Goal: Task Accomplishment & Management: Complete application form

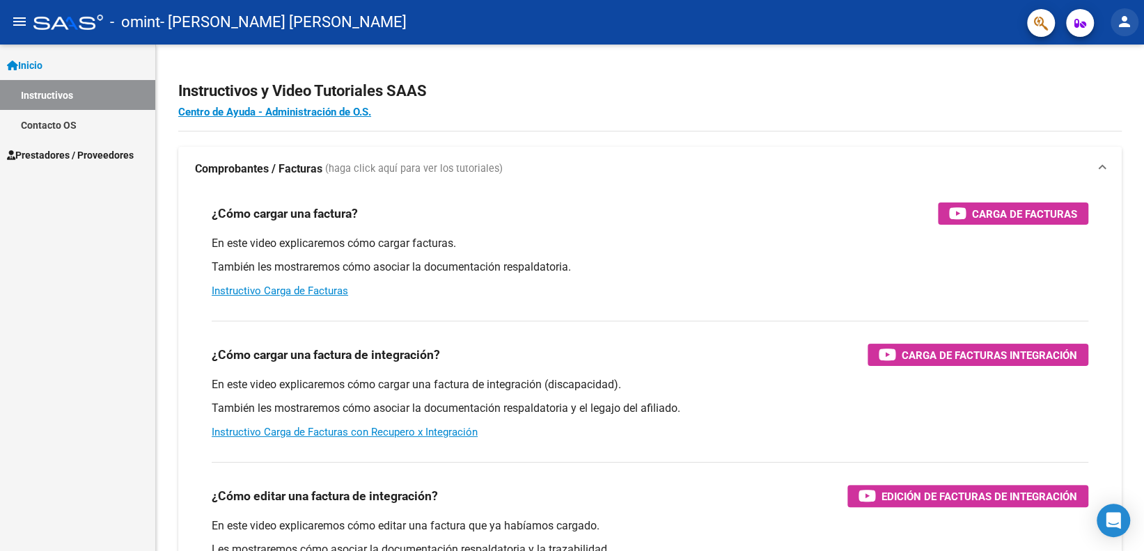
click at [1128, 15] on mat-icon "person" at bounding box center [1124, 21] width 17 height 17
click at [1097, 90] on button "exit_to_app Salir" at bounding box center [1095, 91] width 85 height 33
click at [93, 152] on span "Prestadores / Proveedores" at bounding box center [70, 155] width 127 height 15
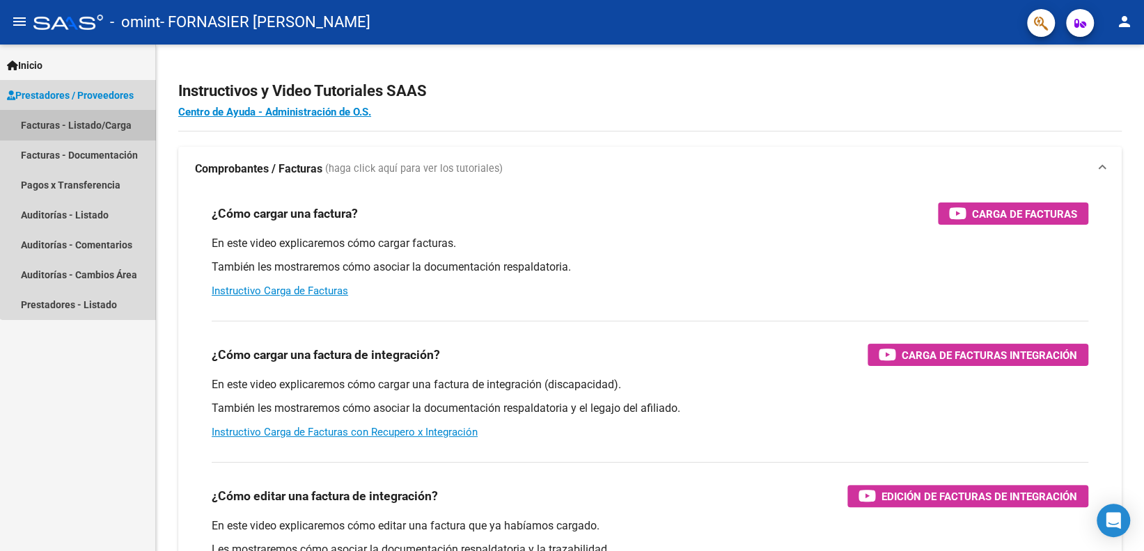
click at [98, 118] on link "Facturas - Listado/Carga" at bounding box center [77, 125] width 155 height 30
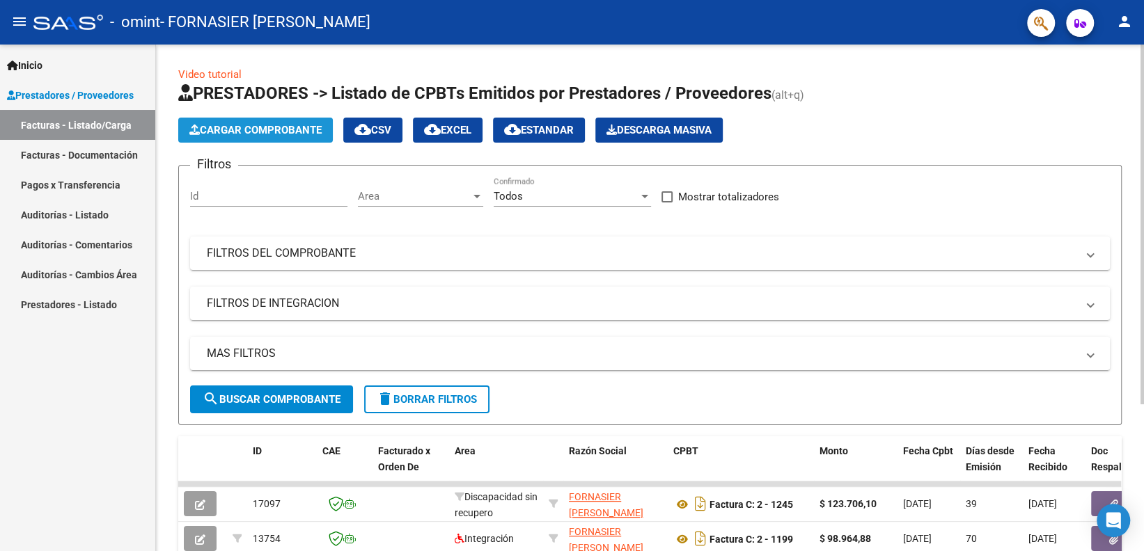
click at [287, 128] on span "Cargar Comprobante" at bounding box center [255, 130] width 132 height 13
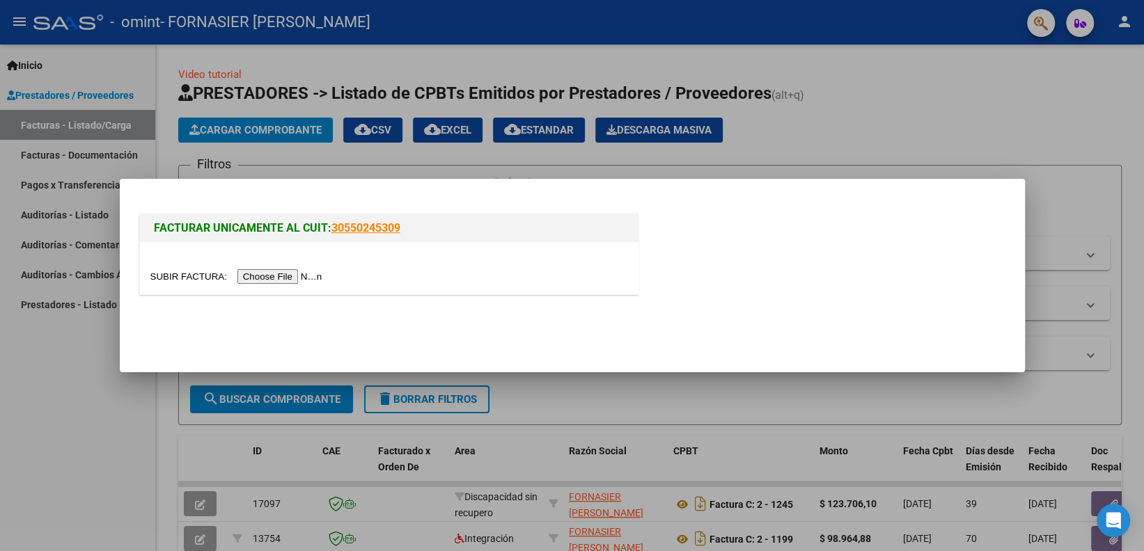
click at [282, 275] on input "file" at bounding box center [238, 276] width 176 height 15
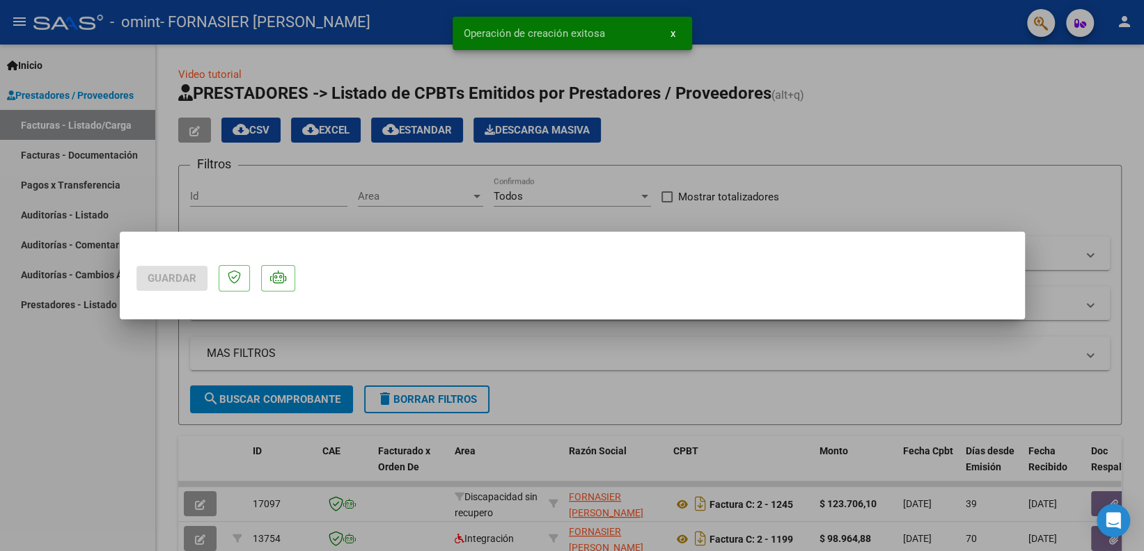
drag, startPoint x: 1016, startPoint y: 155, endPoint x: 1022, endPoint y: 187, distance: 32.6
click at [1022, 249] on mat-dialog-content at bounding box center [572, 249] width 905 height 0
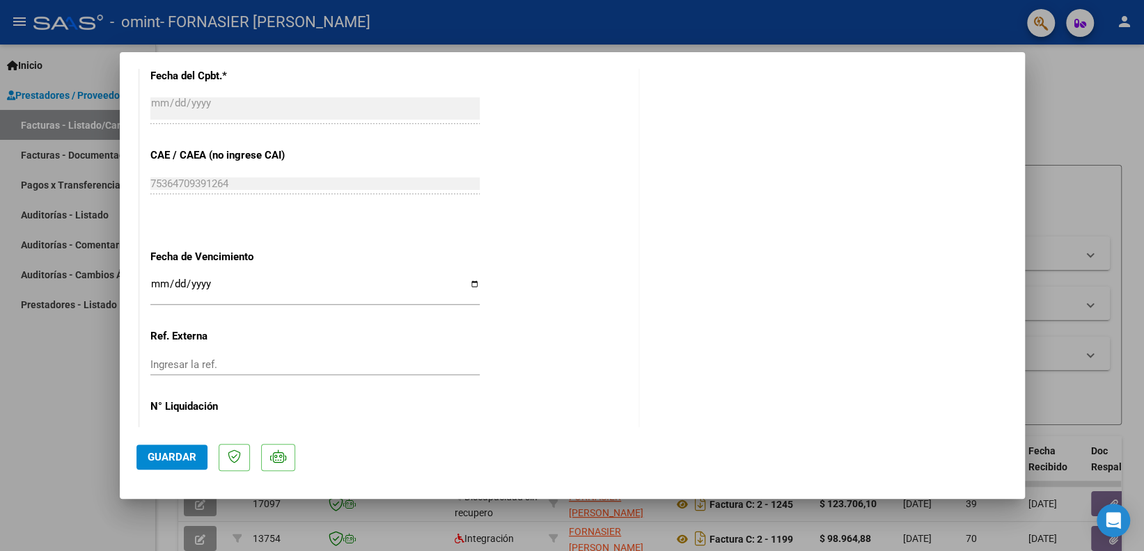
scroll to position [753, 0]
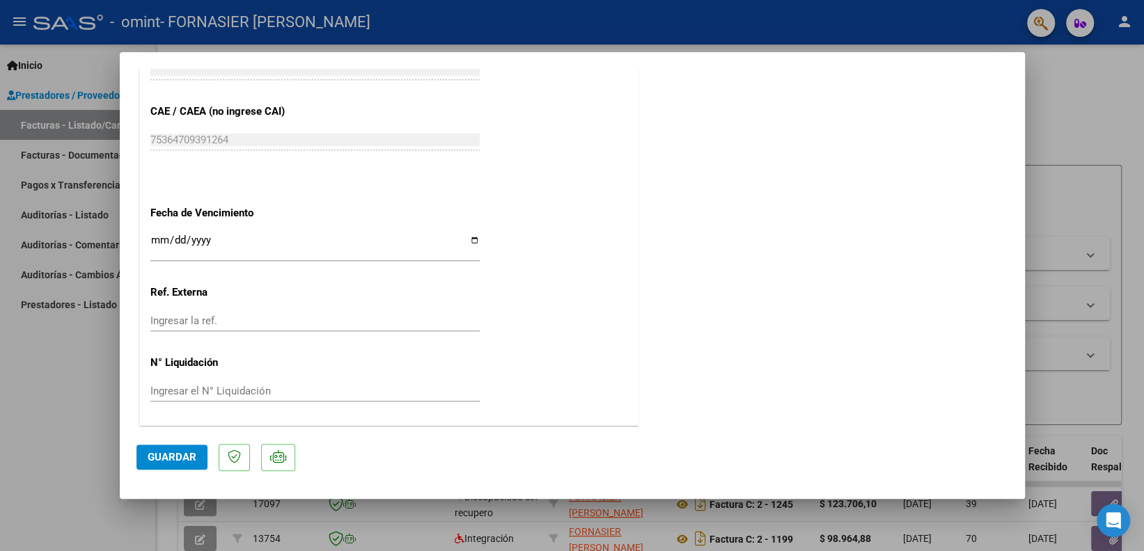
click at [176, 463] on span "Guardar" at bounding box center [172, 457] width 49 height 13
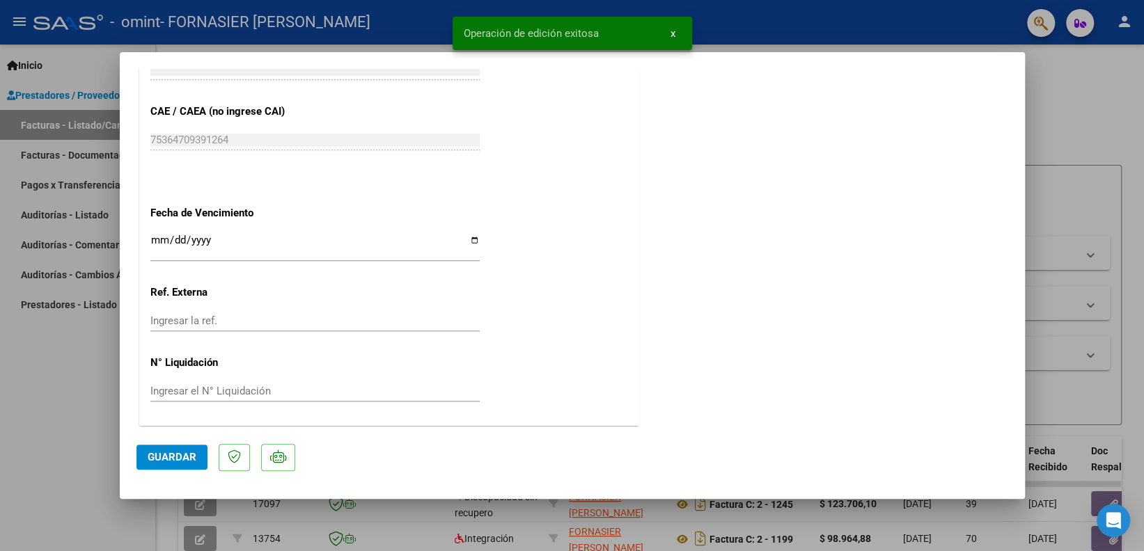
scroll to position [0, 0]
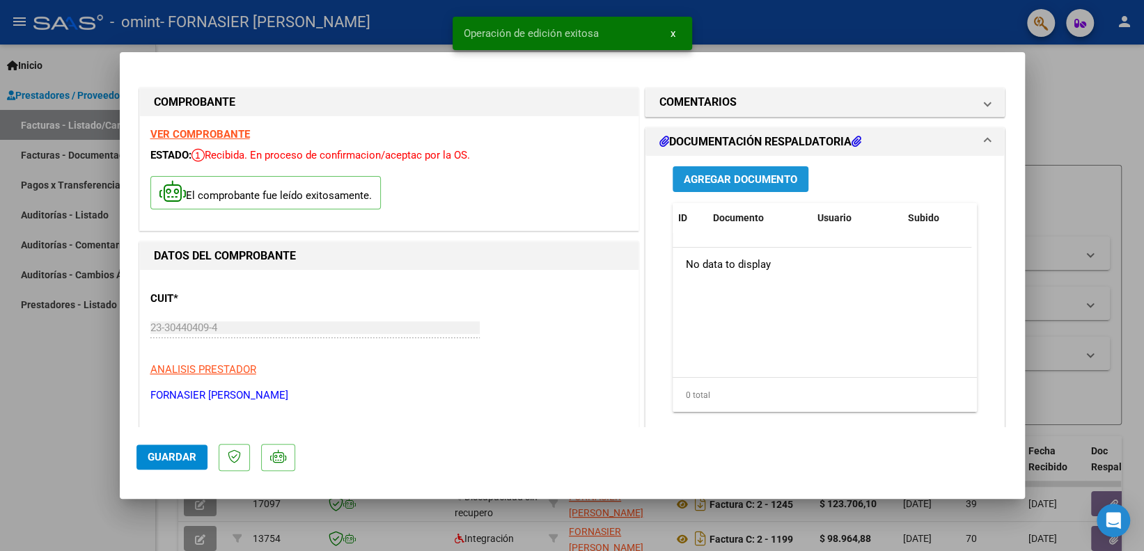
click at [768, 171] on button "Agregar Documento" at bounding box center [740, 179] width 136 height 26
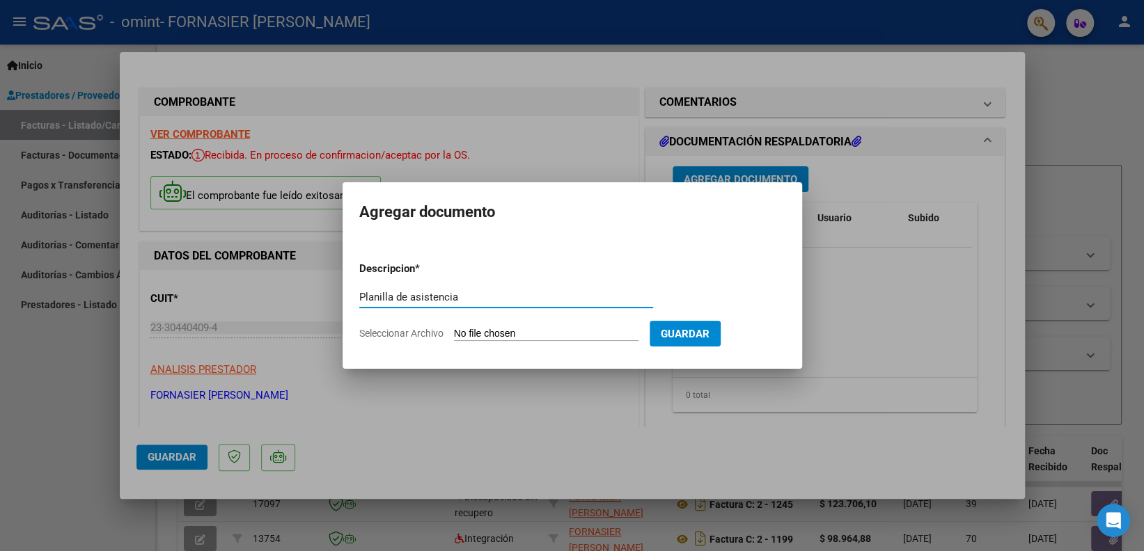
type input "Planilla de asistencia"
click at [493, 333] on input "Seleccionar Archivo" at bounding box center [546, 334] width 184 height 13
type input "C:\fakepath\Asistencia Gio.pdf"
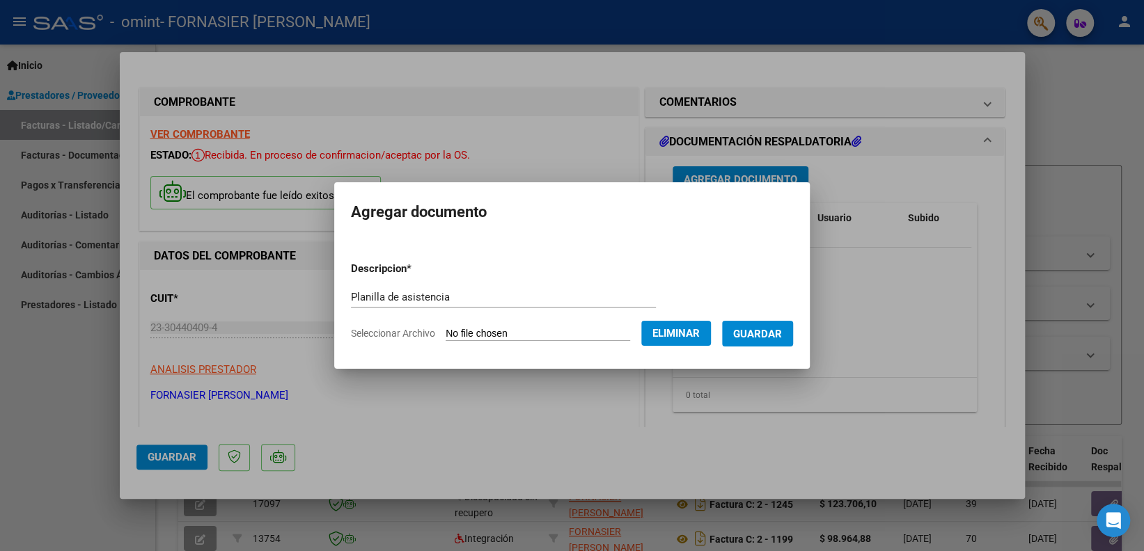
click at [782, 339] on span "Guardar" at bounding box center [757, 334] width 49 height 13
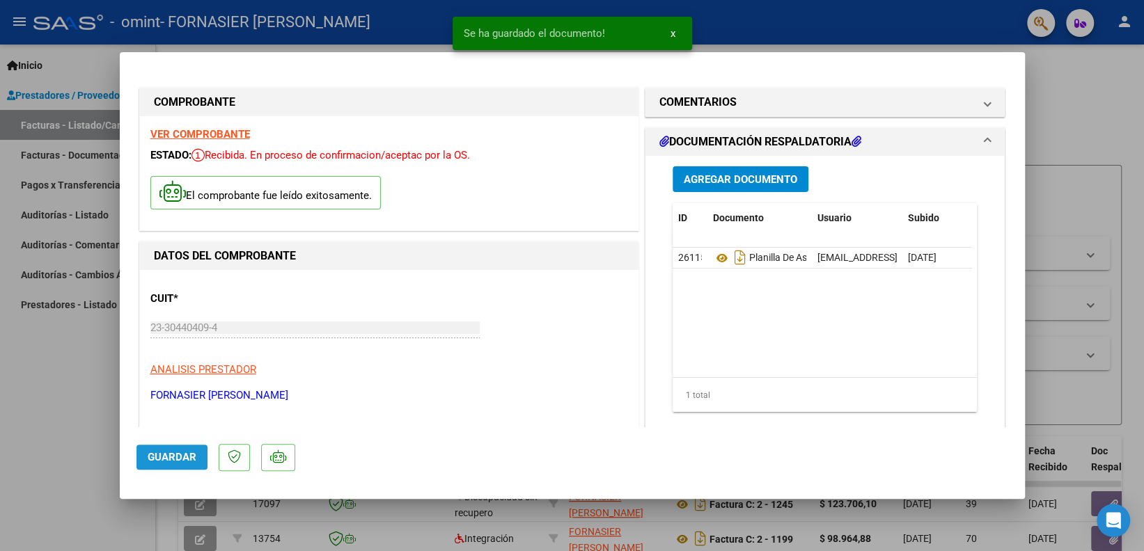
click at [166, 466] on button "Guardar" at bounding box center [171, 457] width 71 height 25
click at [1083, 70] on div at bounding box center [572, 275] width 1144 height 551
type input "$ 0,00"
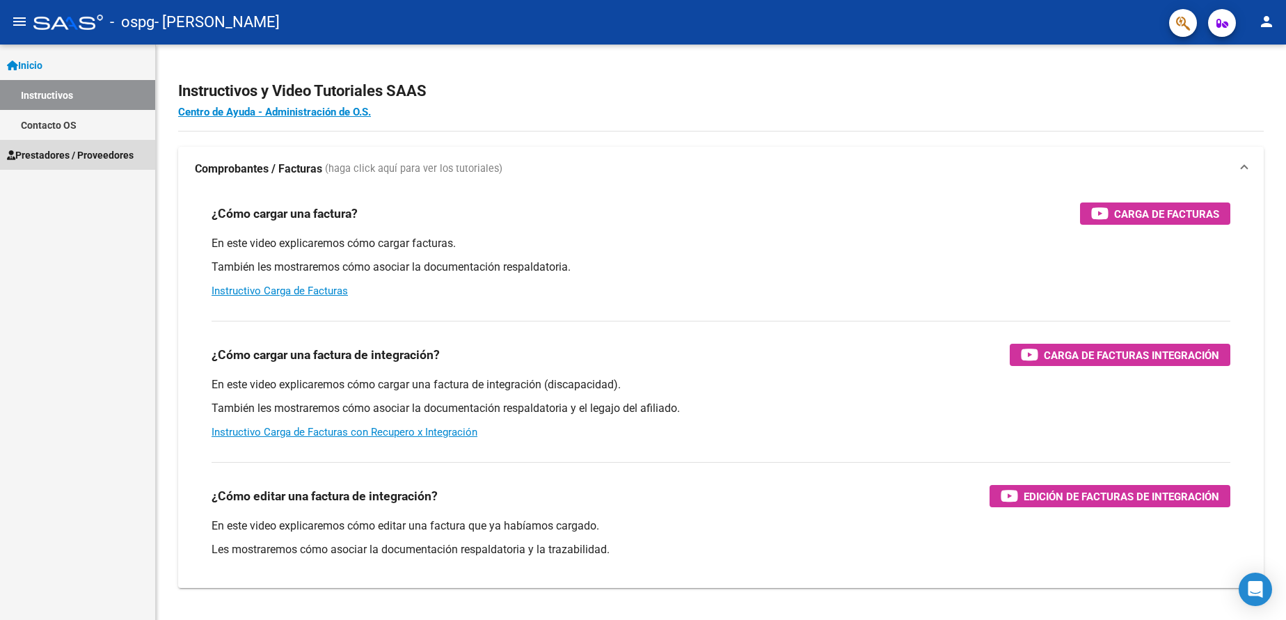
click at [69, 149] on span "Prestadores / Proveedores" at bounding box center [70, 155] width 127 height 15
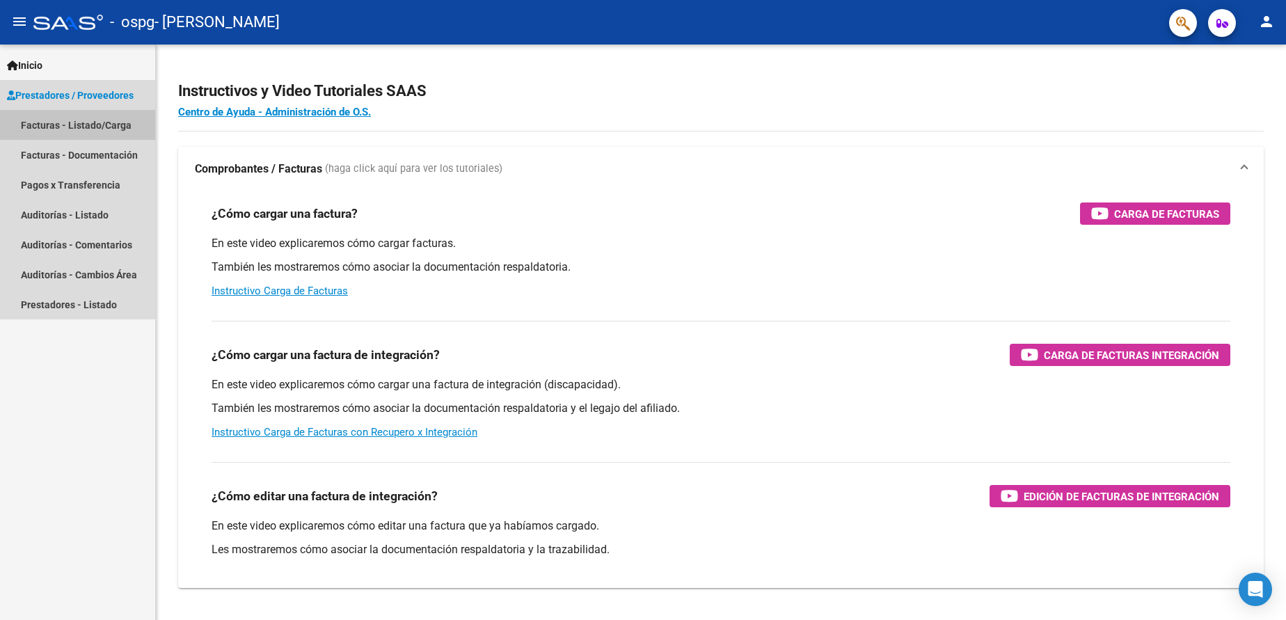
click at [70, 125] on link "Facturas - Listado/Carga" at bounding box center [77, 125] width 155 height 30
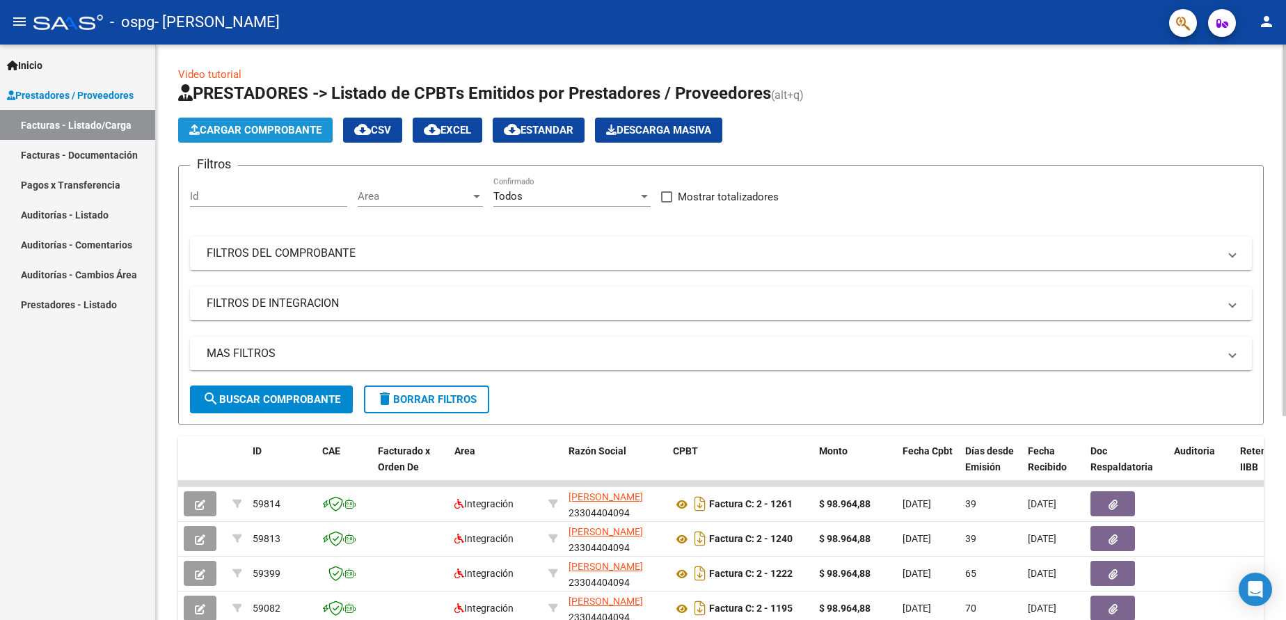
click at [214, 126] on span "Cargar Comprobante" at bounding box center [255, 130] width 132 height 13
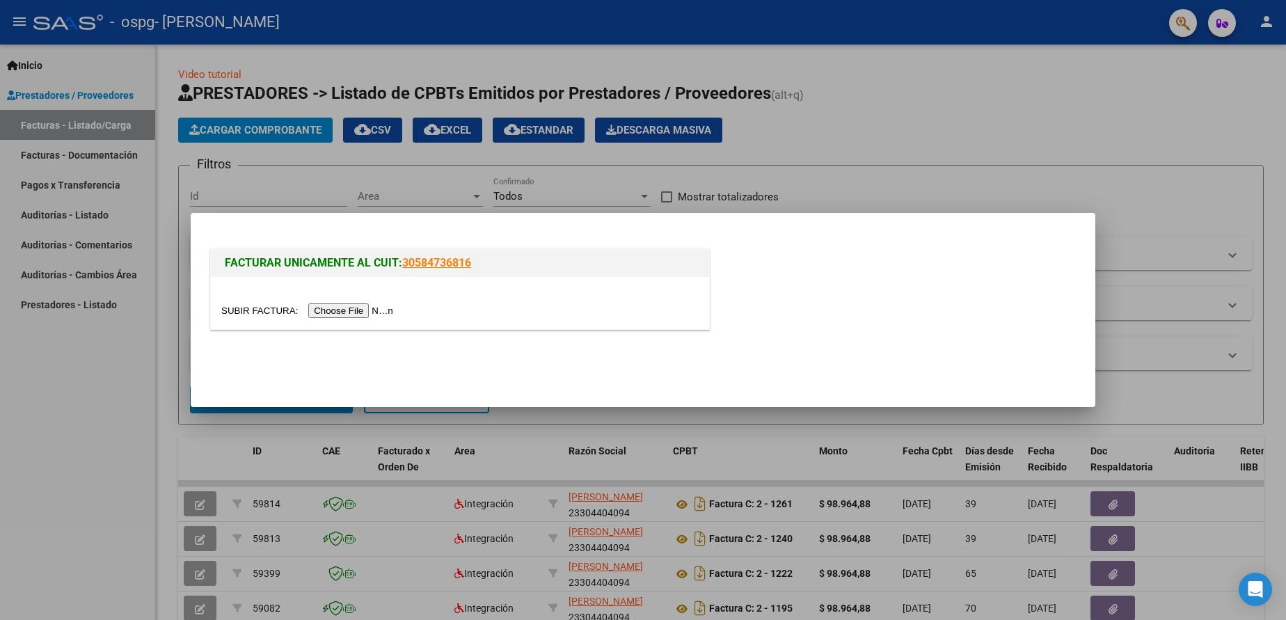
click at [333, 309] on input "file" at bounding box center [309, 311] width 176 height 15
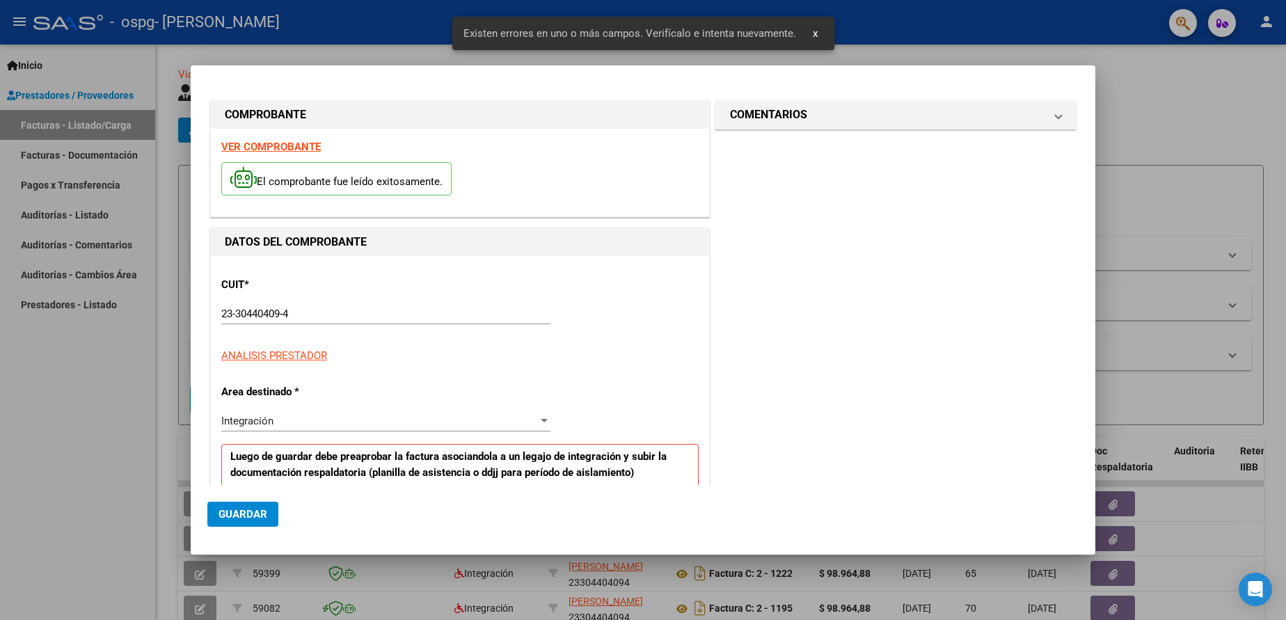
scroll to position [257, 0]
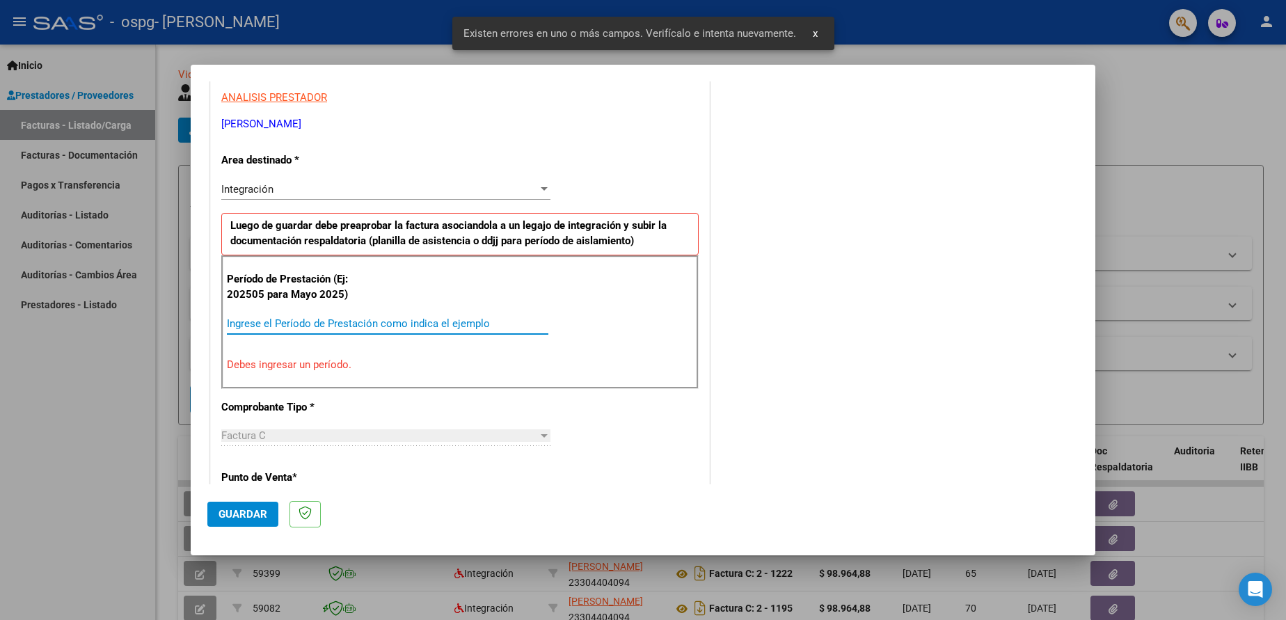
click at [349, 321] on input "Ingrese el Período de Prestación como indica el ejemplo" at bounding box center [388, 323] width 322 height 13
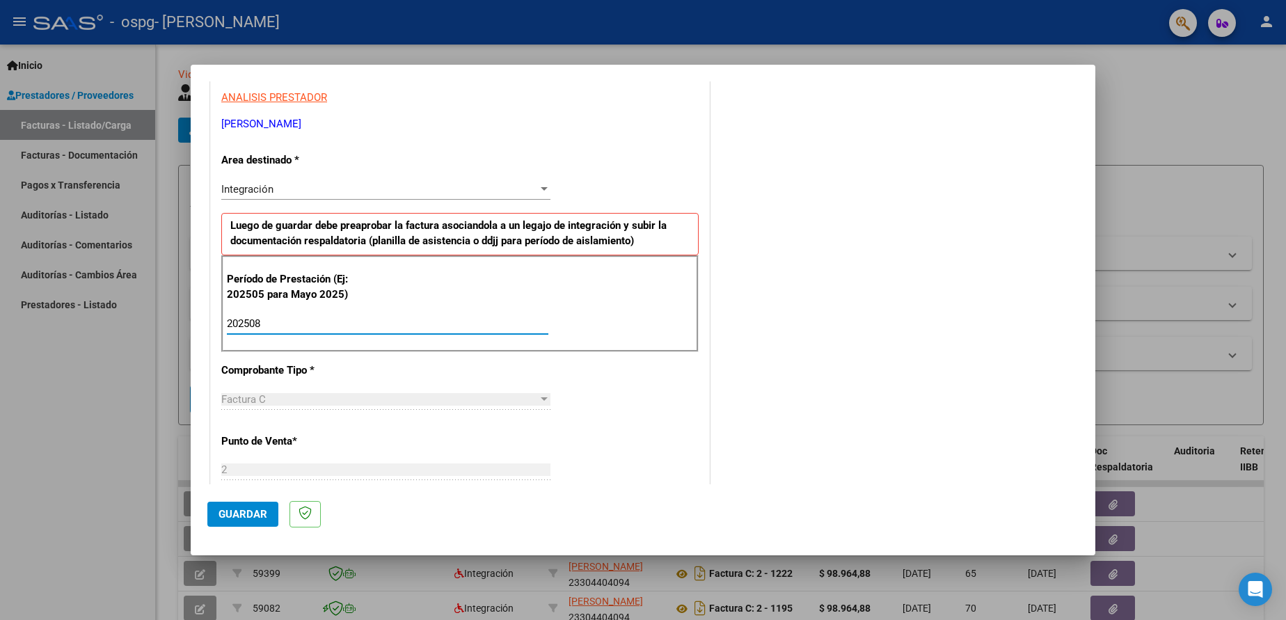
type input "202508"
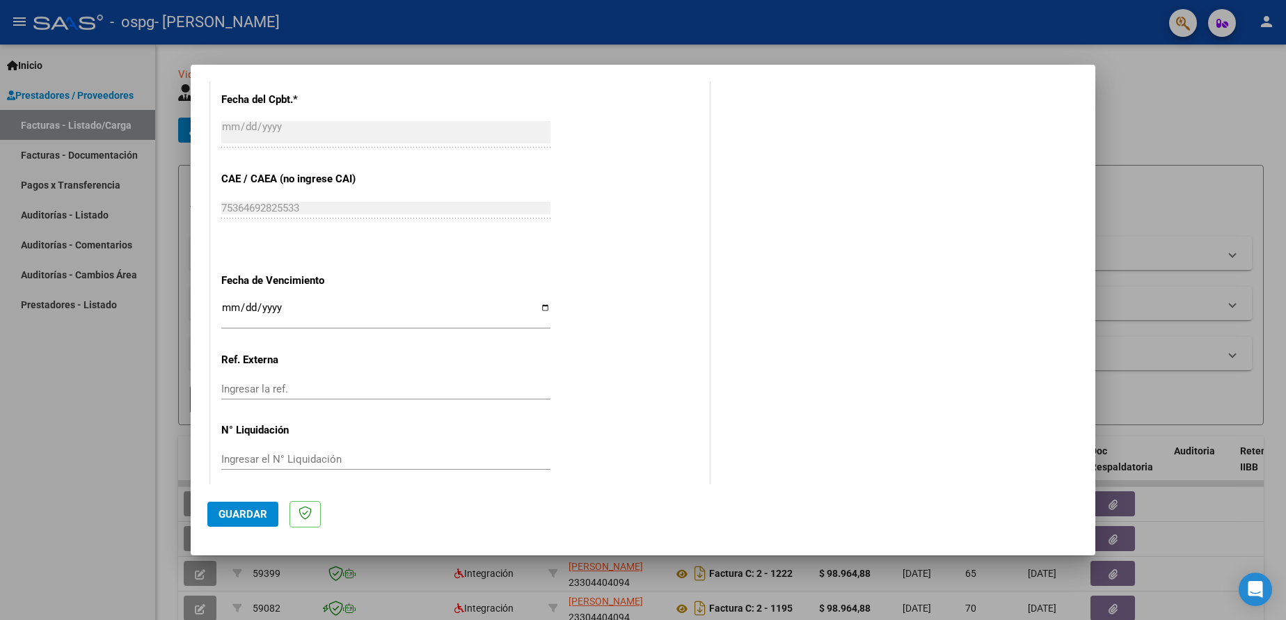
scroll to position [822, 0]
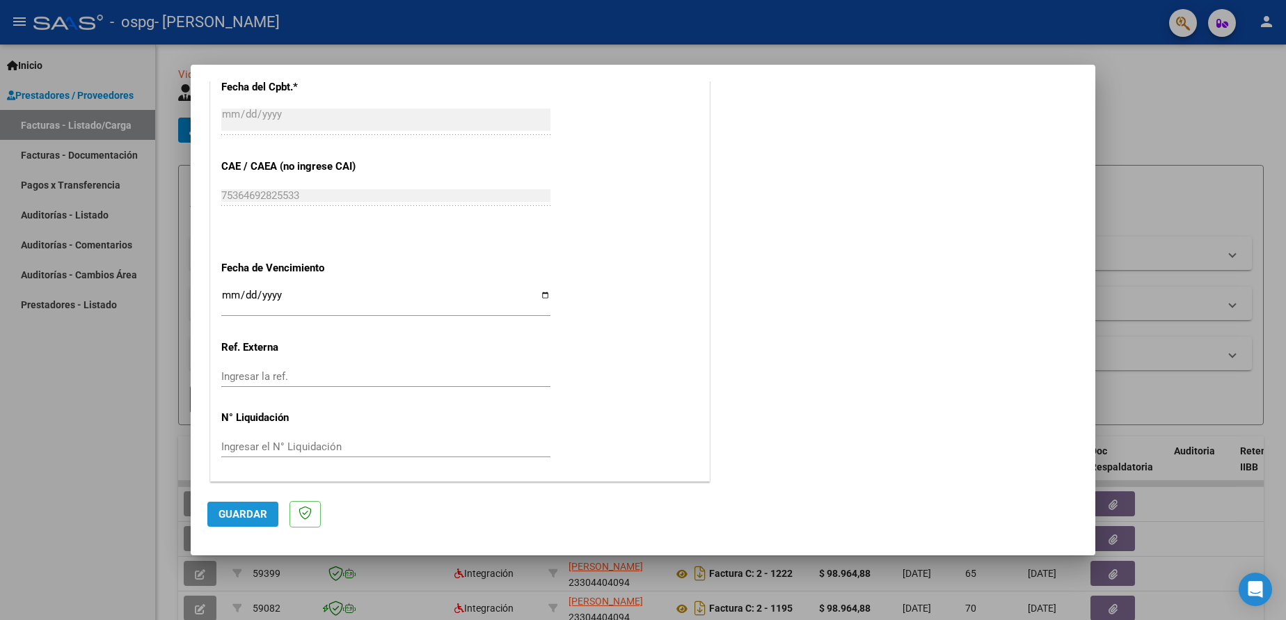
click at [246, 510] on span "Guardar" at bounding box center [243, 514] width 49 height 13
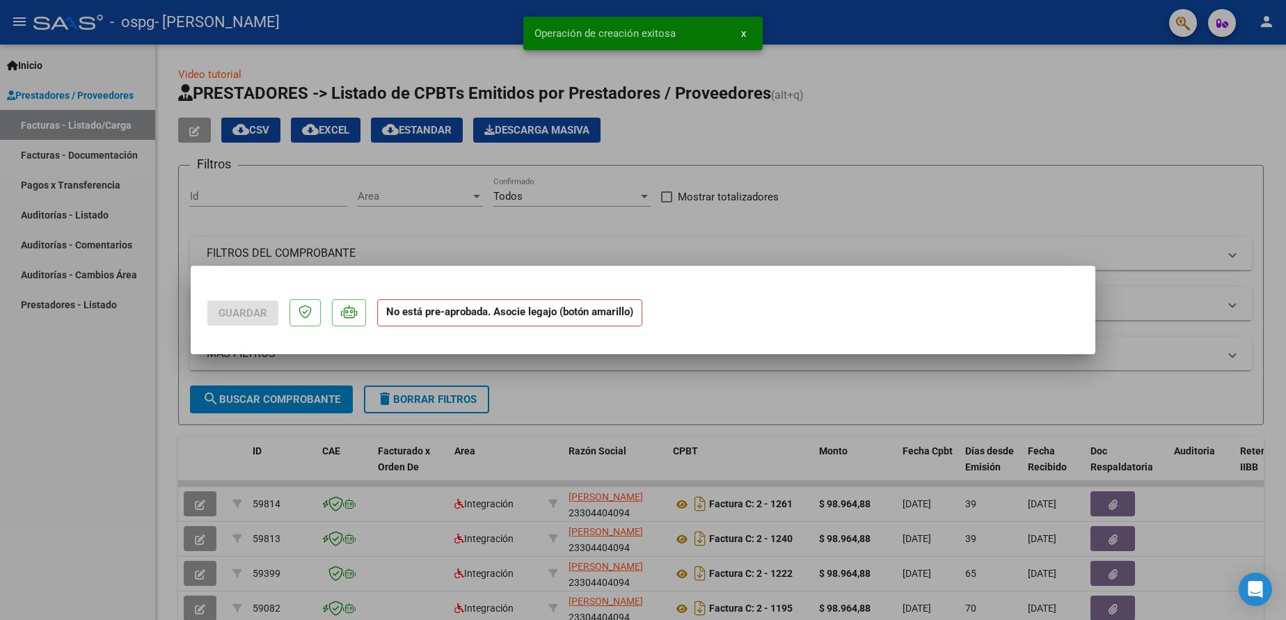
scroll to position [0, 0]
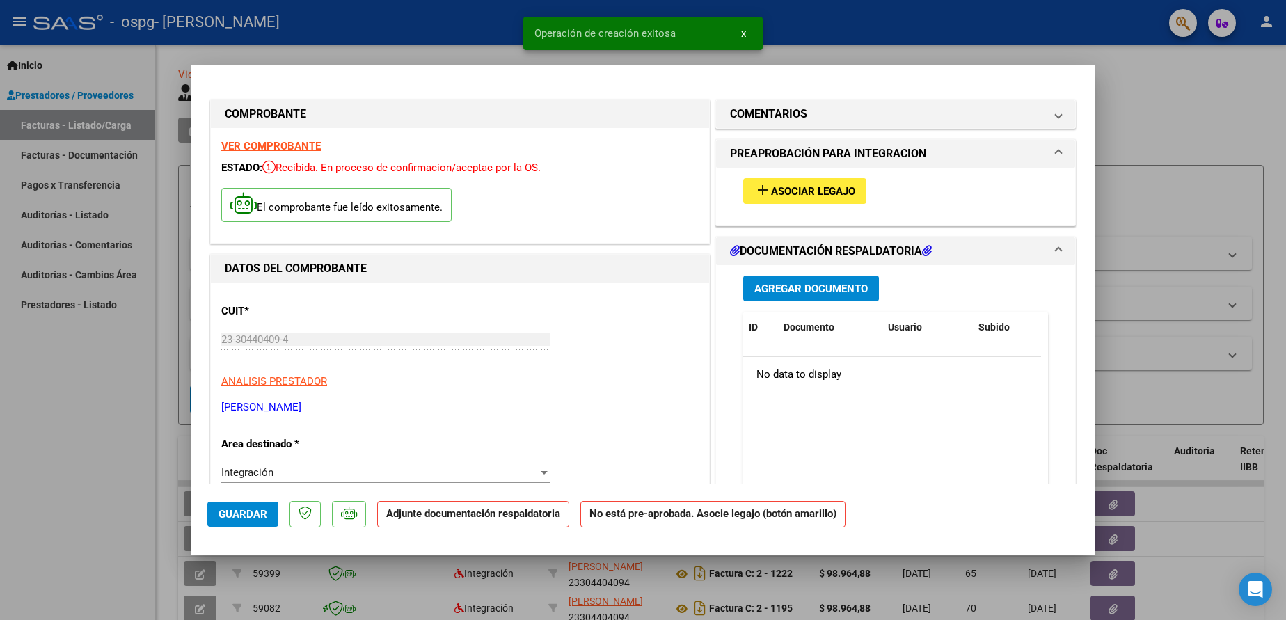
click at [796, 193] on span "Asociar Legajo" at bounding box center [813, 191] width 84 height 13
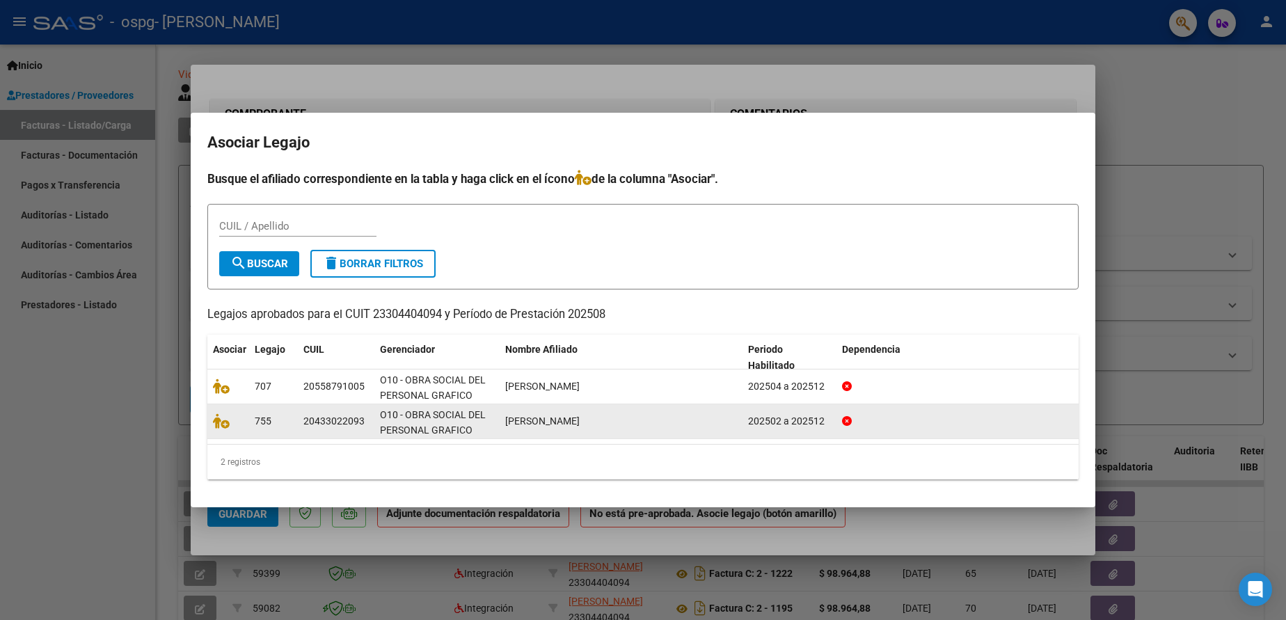
click at [322, 420] on div "20433022093" at bounding box center [334, 421] width 61 height 16
click at [221, 427] on icon at bounding box center [221, 420] width 17 height 15
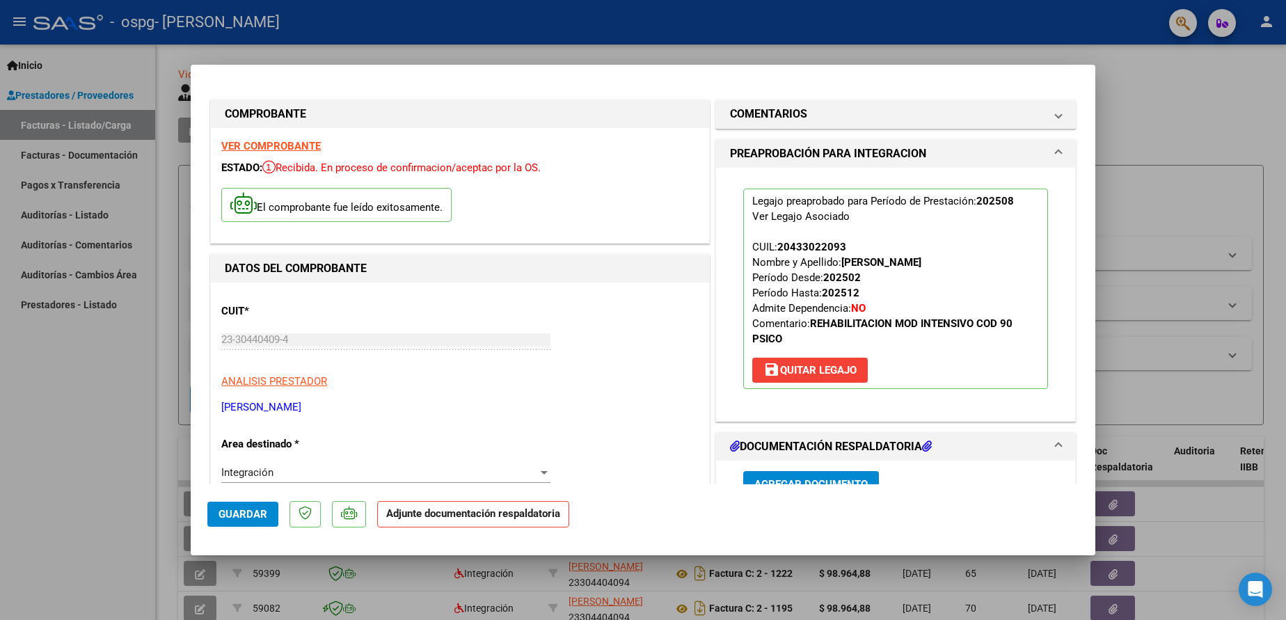
scroll to position [123, 0]
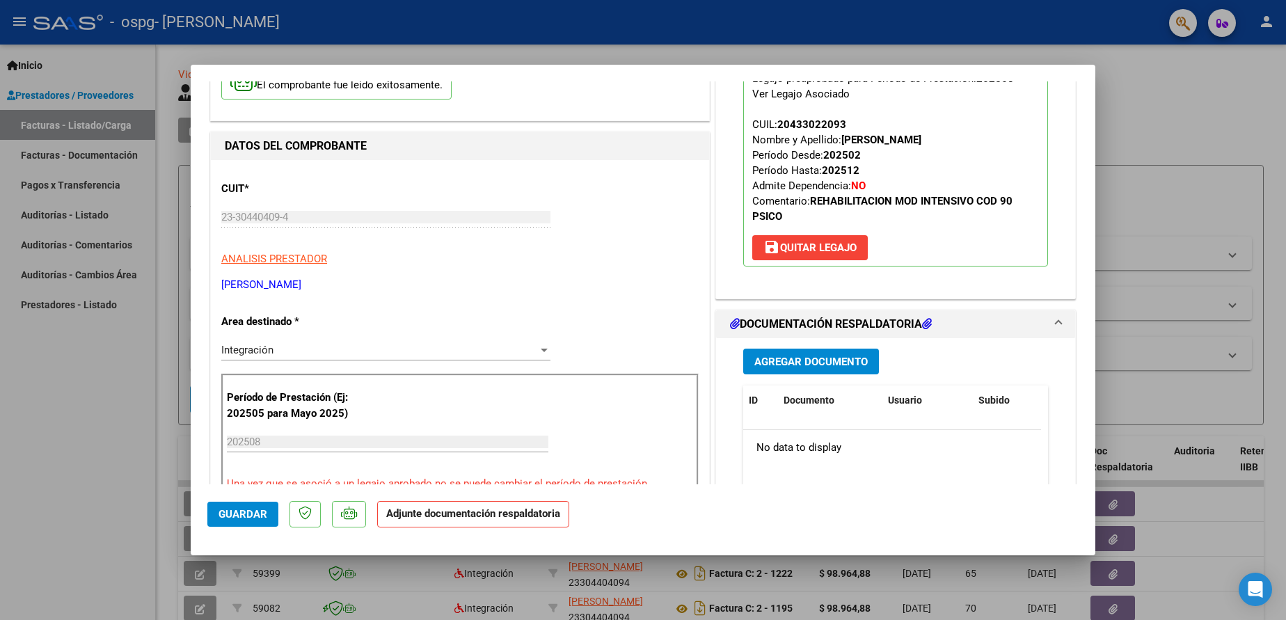
drag, startPoint x: 1096, startPoint y: 247, endPoint x: 1087, endPoint y: 245, distance: 9.3
click at [1087, 245] on div "COMPROBANTE VER COMPROBANTE ESTADO: Recibida. En proceso de confirmacion/acepta…" at bounding box center [643, 310] width 1286 height 620
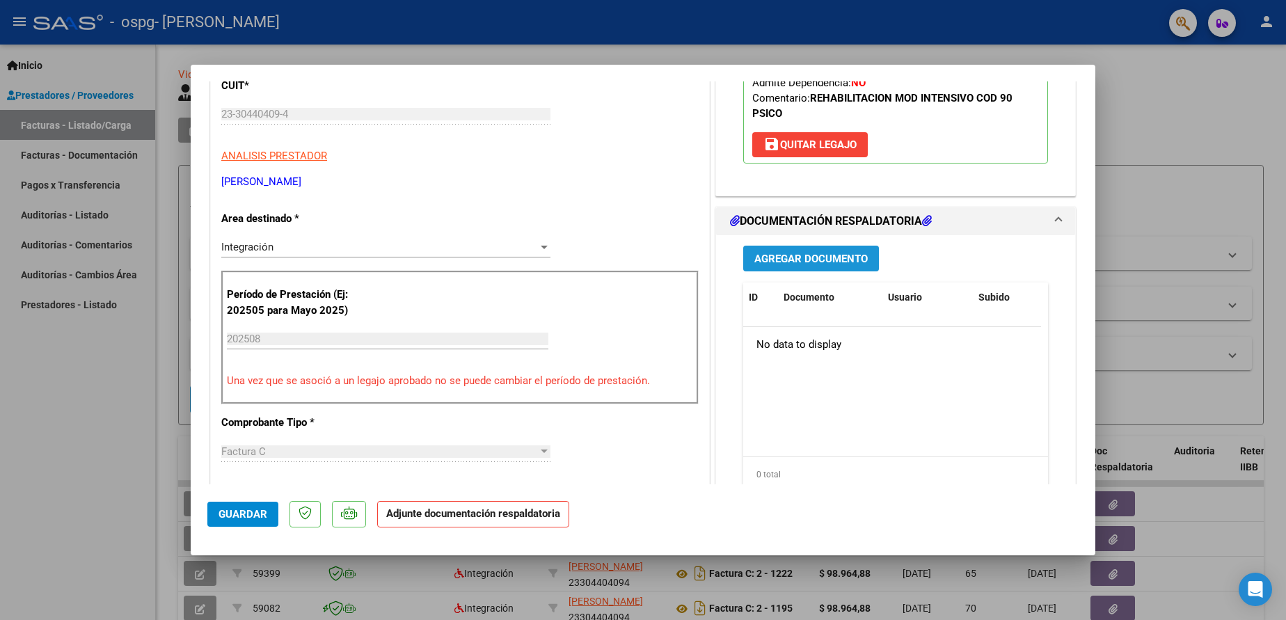
click at [831, 258] on span "Agregar Documento" at bounding box center [811, 259] width 113 height 13
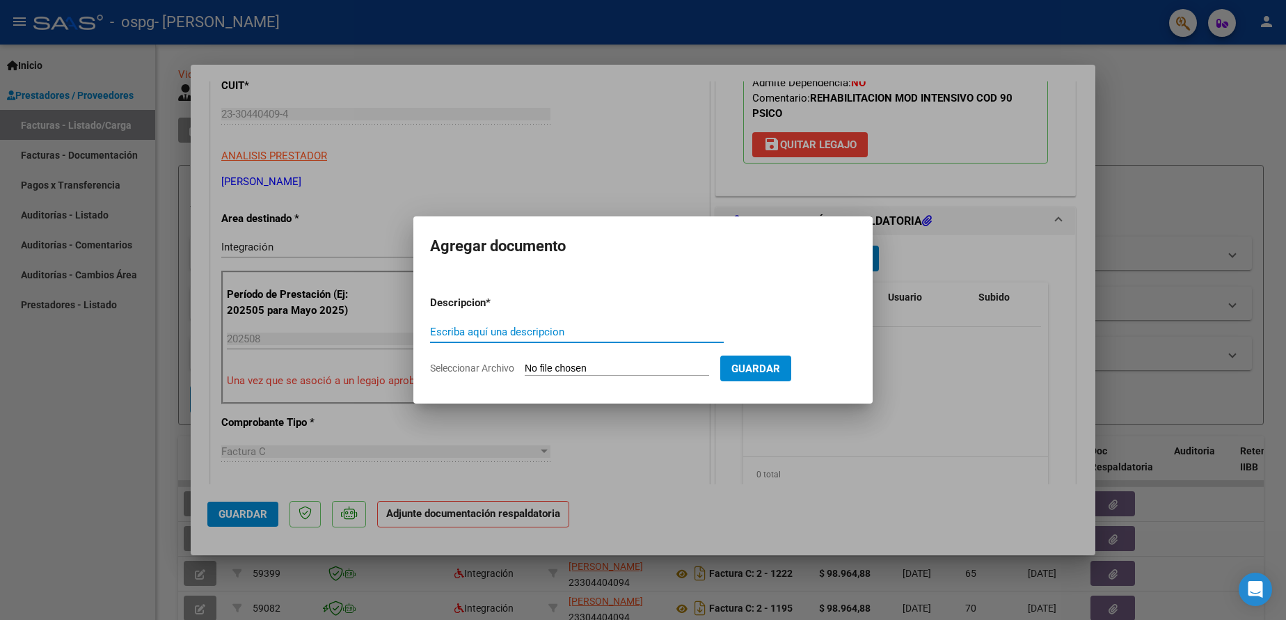
click at [466, 331] on input "Escriba aquí una descripcion" at bounding box center [577, 332] width 294 height 13
type input "Planilla Asistencia"
drag, startPoint x: 670, startPoint y: 375, endPoint x: 665, endPoint y: 366, distance: 10.3
click at [665, 366] on input "Seleccionar Archivo" at bounding box center [617, 369] width 184 height 13
type input "C:\fakepath\Asistencia Facundo Perez.pdf"
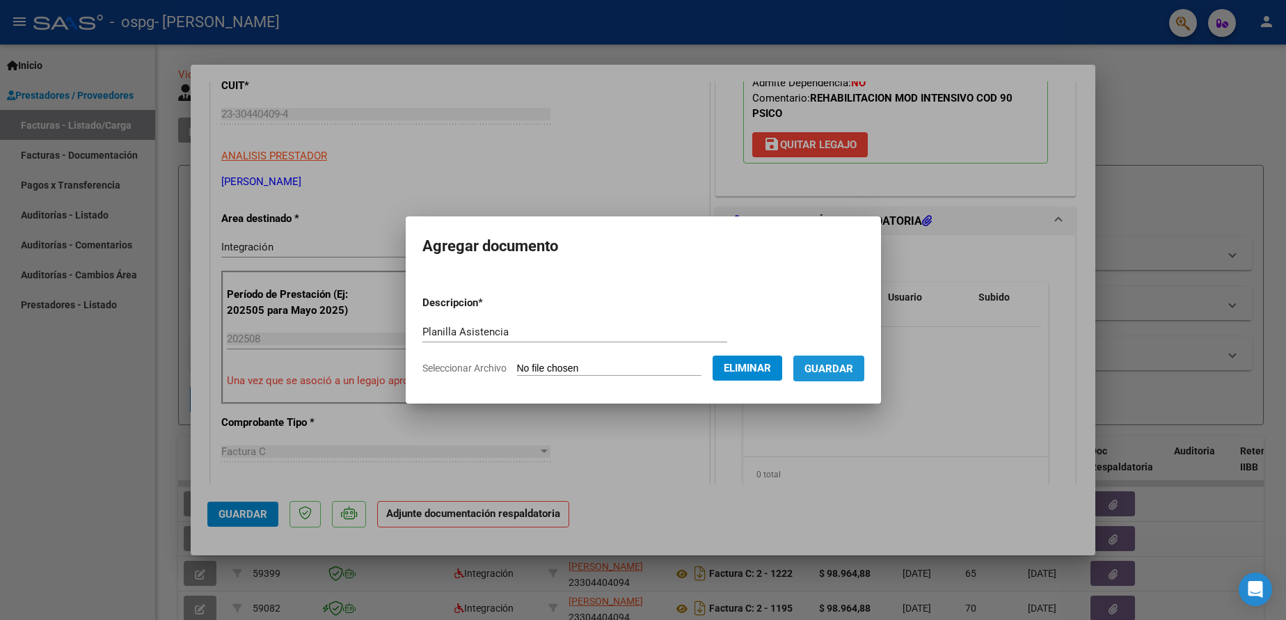
click at [853, 374] on span "Guardar" at bounding box center [829, 369] width 49 height 13
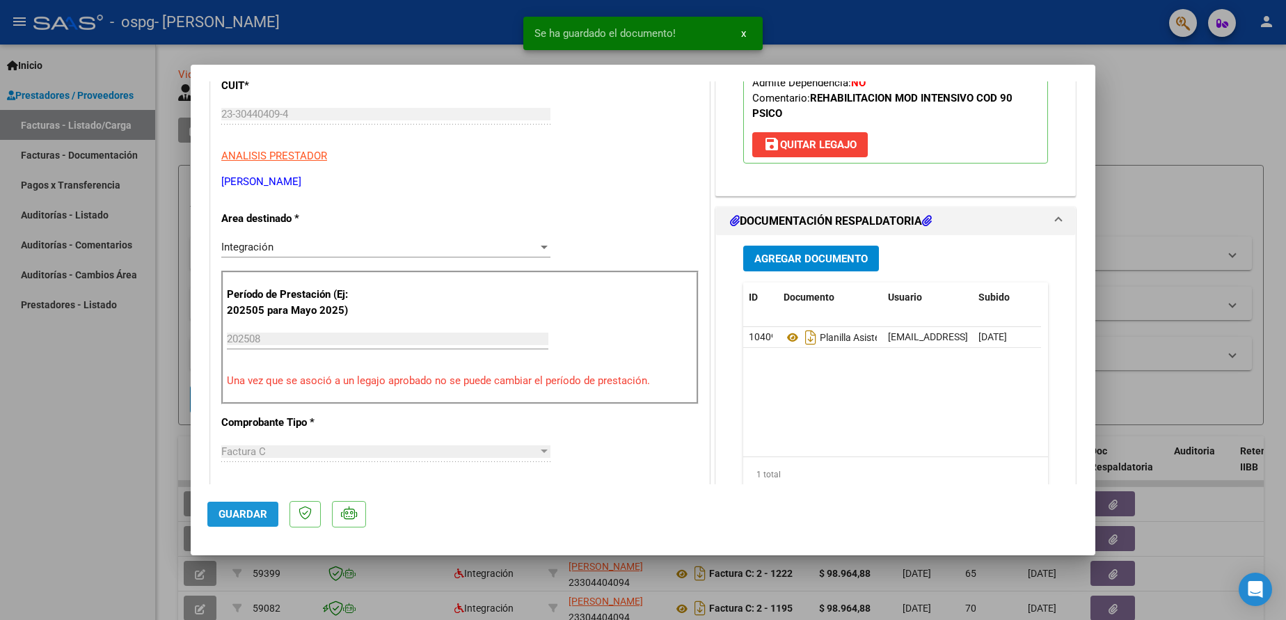
click at [239, 521] on button "Guardar" at bounding box center [242, 514] width 71 height 25
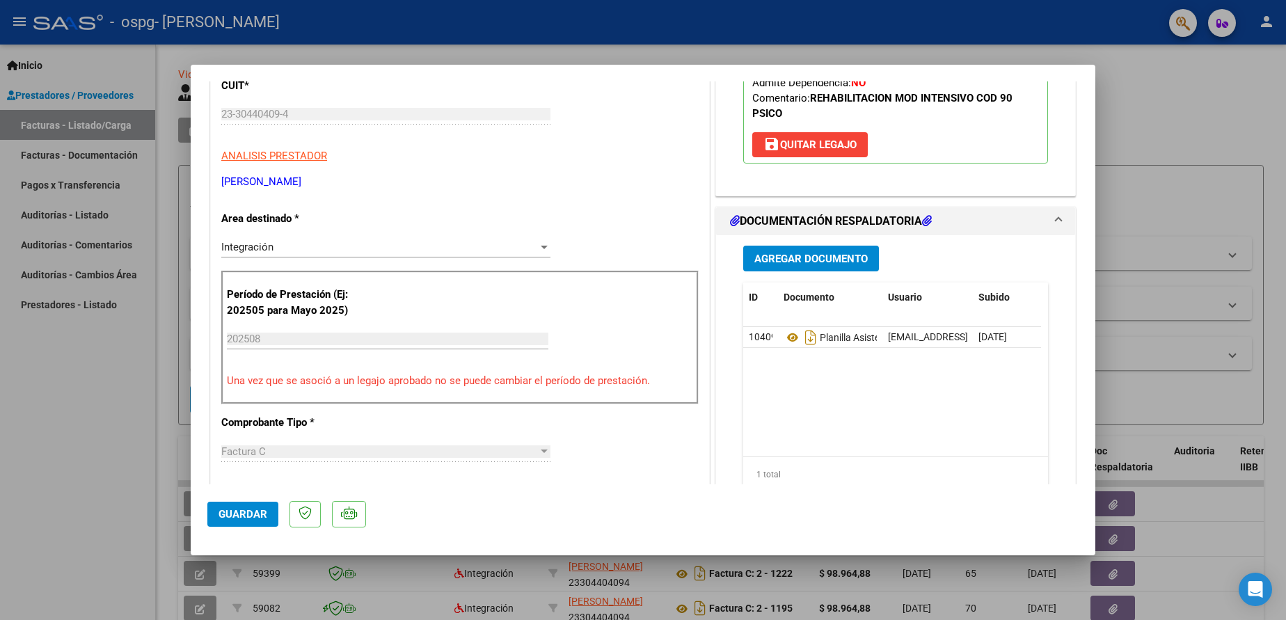
click at [744, 33] on div at bounding box center [643, 310] width 1286 height 620
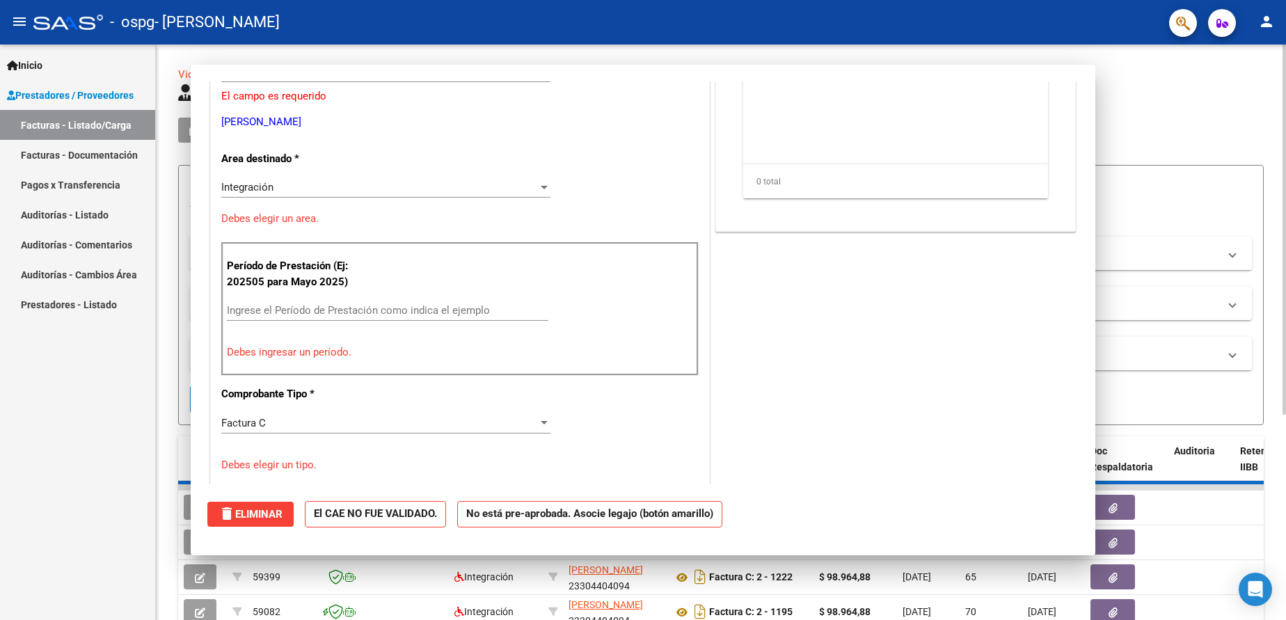
scroll to position [0, 0]
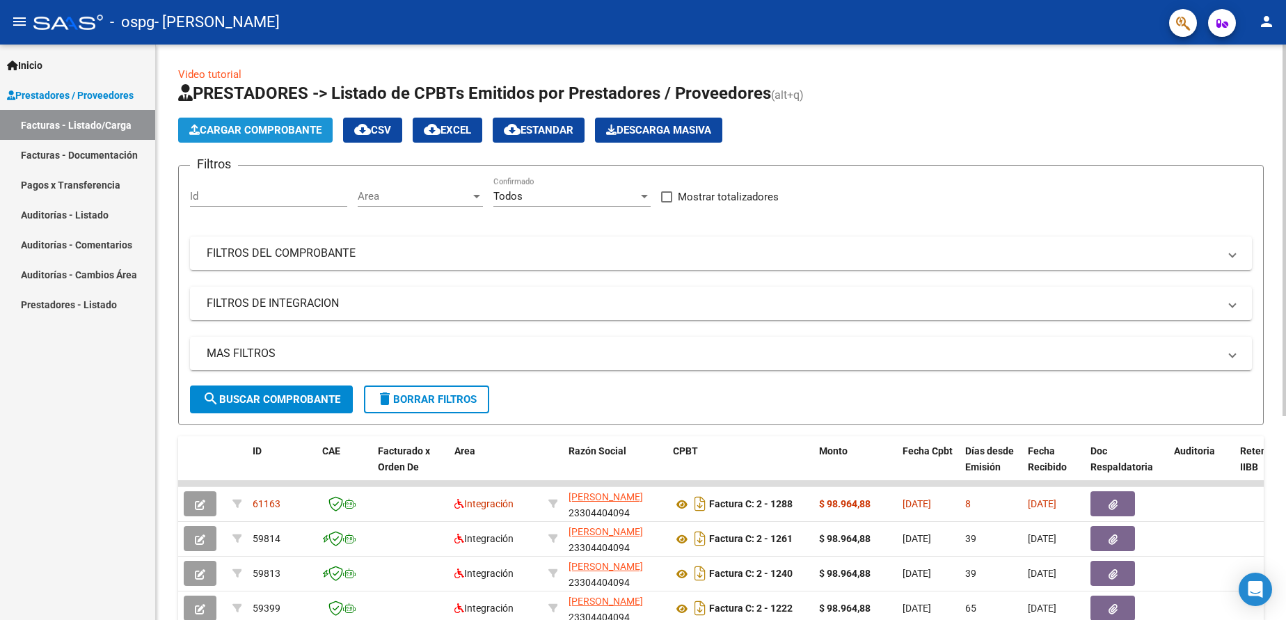
click at [283, 130] on span "Cargar Comprobante" at bounding box center [255, 130] width 132 height 13
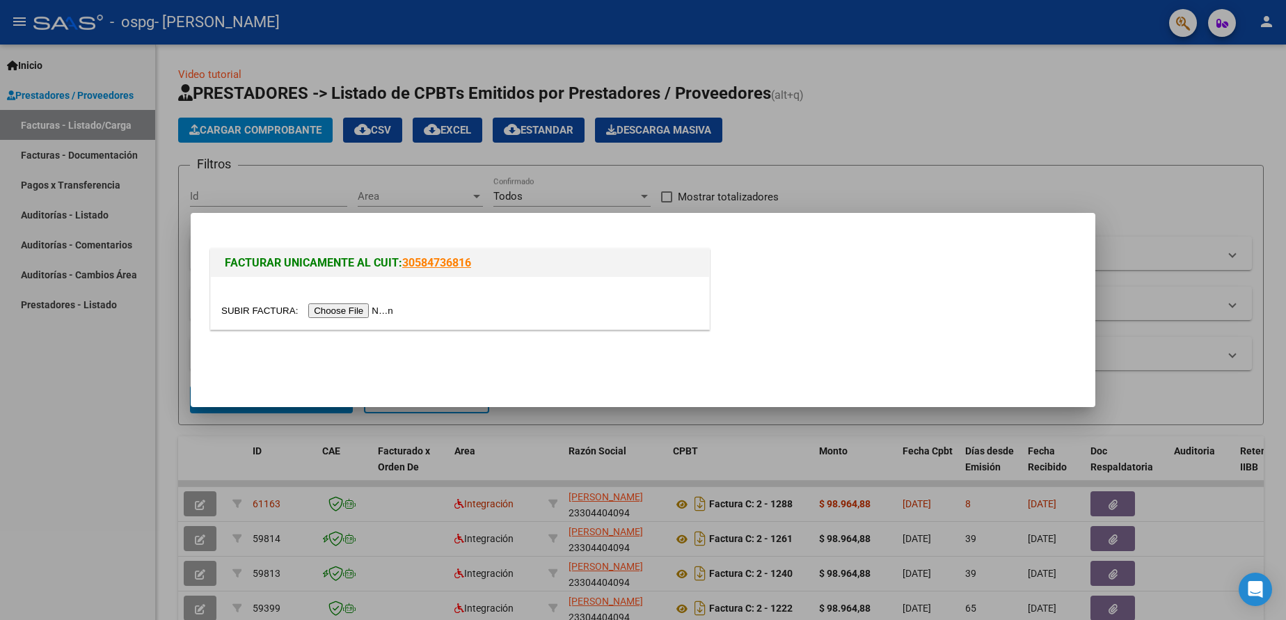
click at [361, 304] on input "file" at bounding box center [309, 311] width 176 height 15
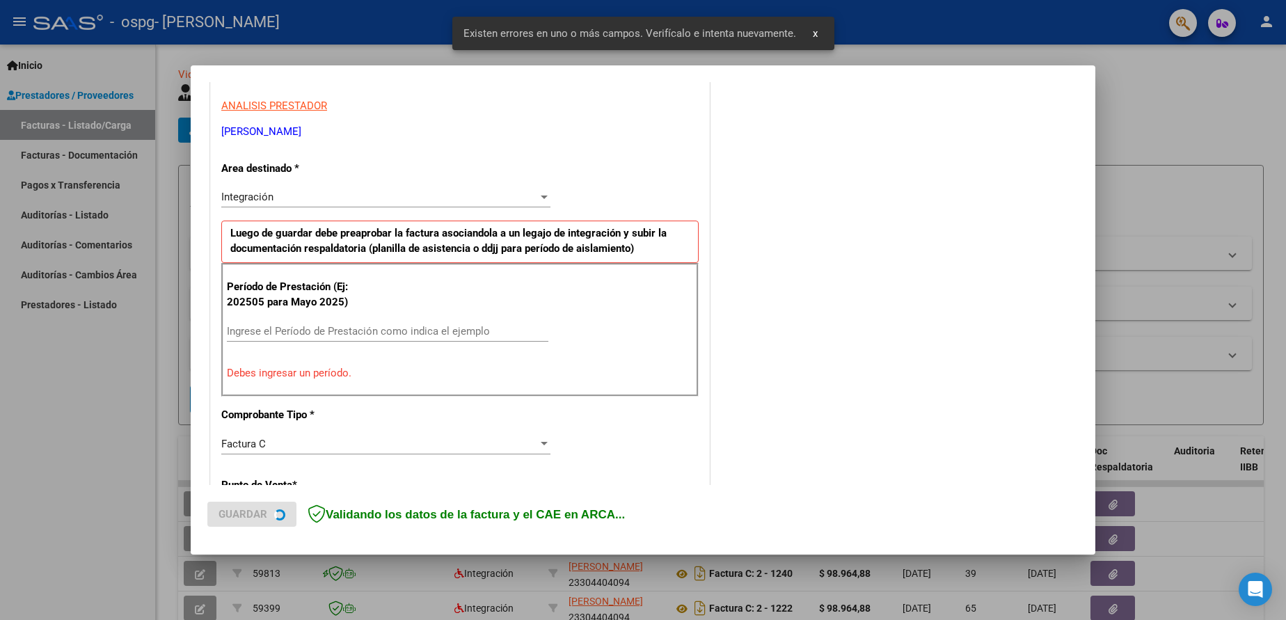
scroll to position [257, 0]
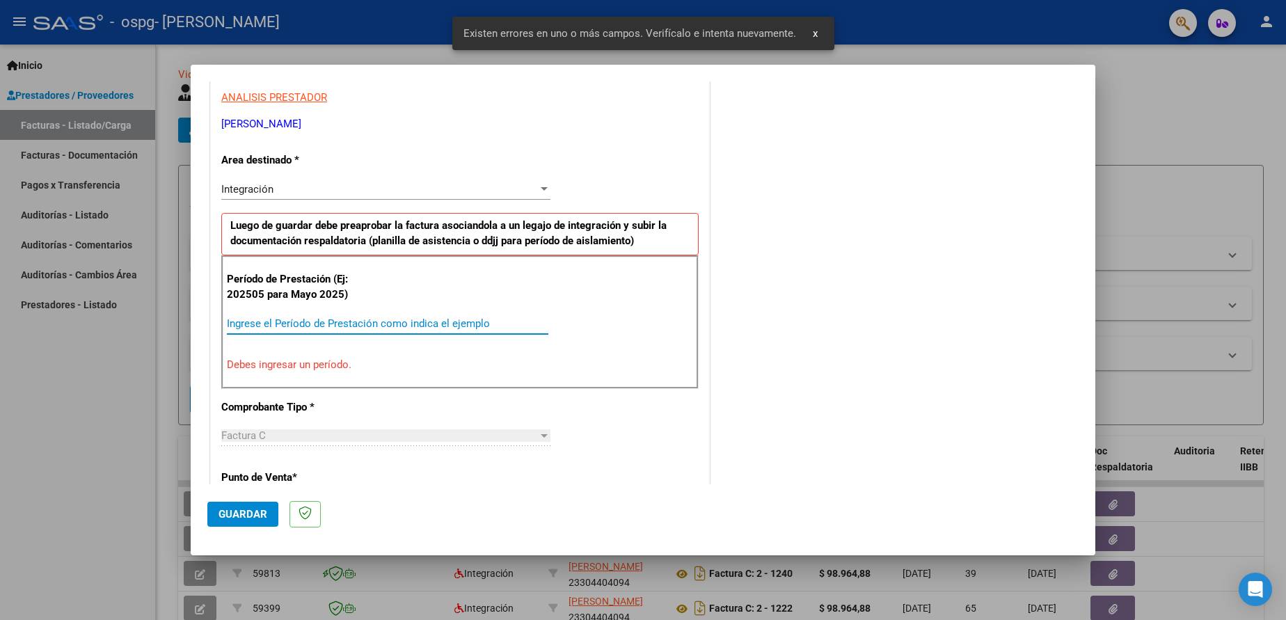
click at [390, 318] on input "Ingrese el Período de Prestación como indica el ejemplo" at bounding box center [388, 323] width 322 height 13
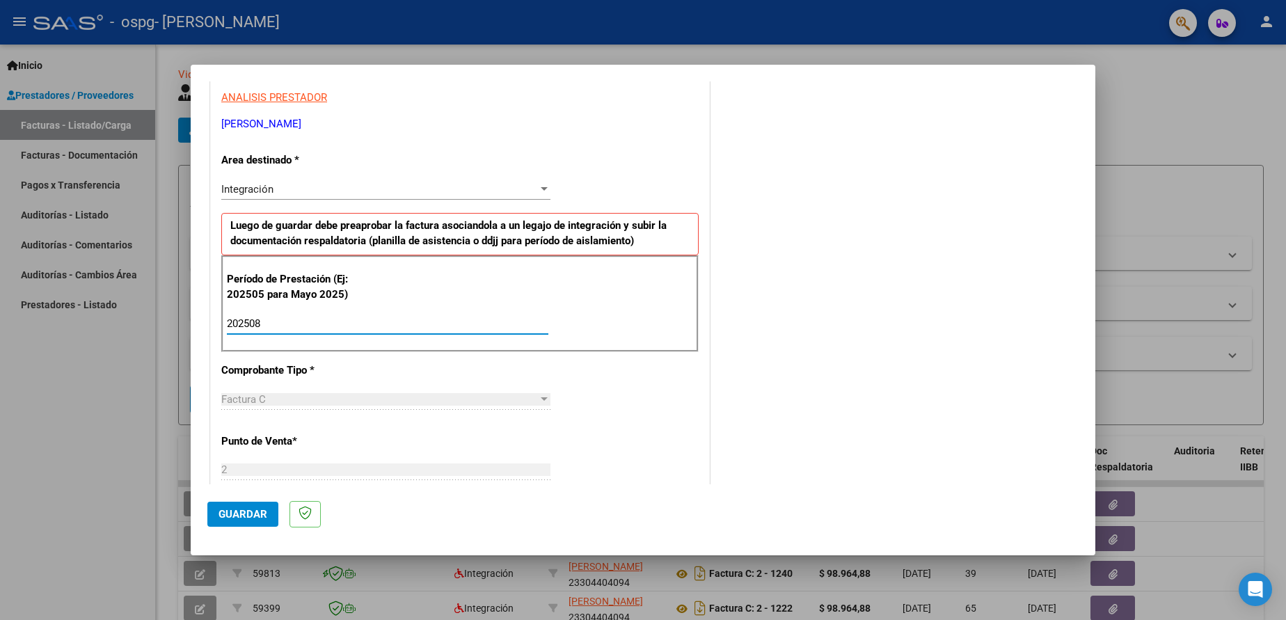
type input "202508"
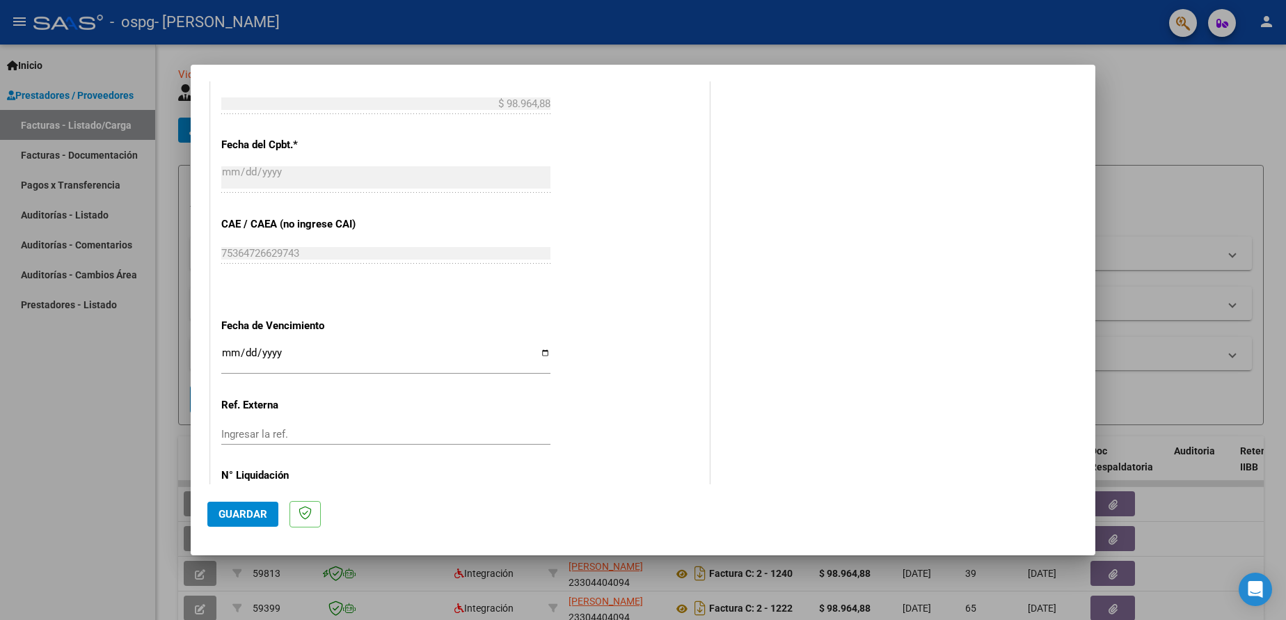
scroll to position [822, 0]
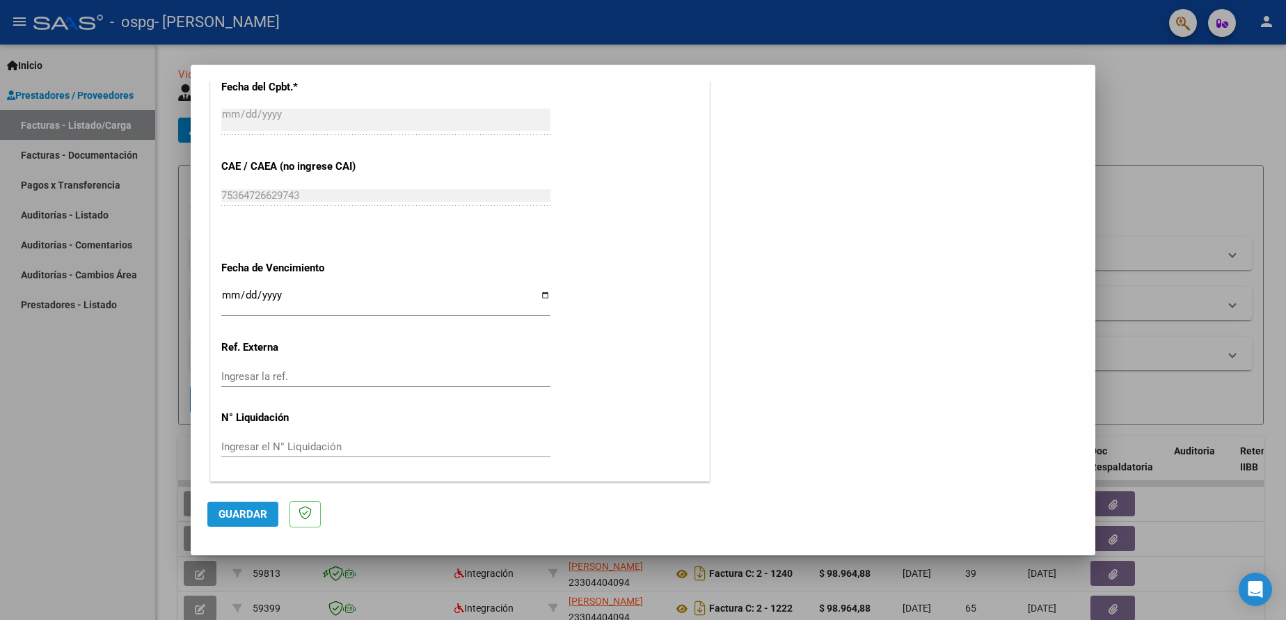
click at [245, 514] on span "Guardar" at bounding box center [243, 514] width 49 height 13
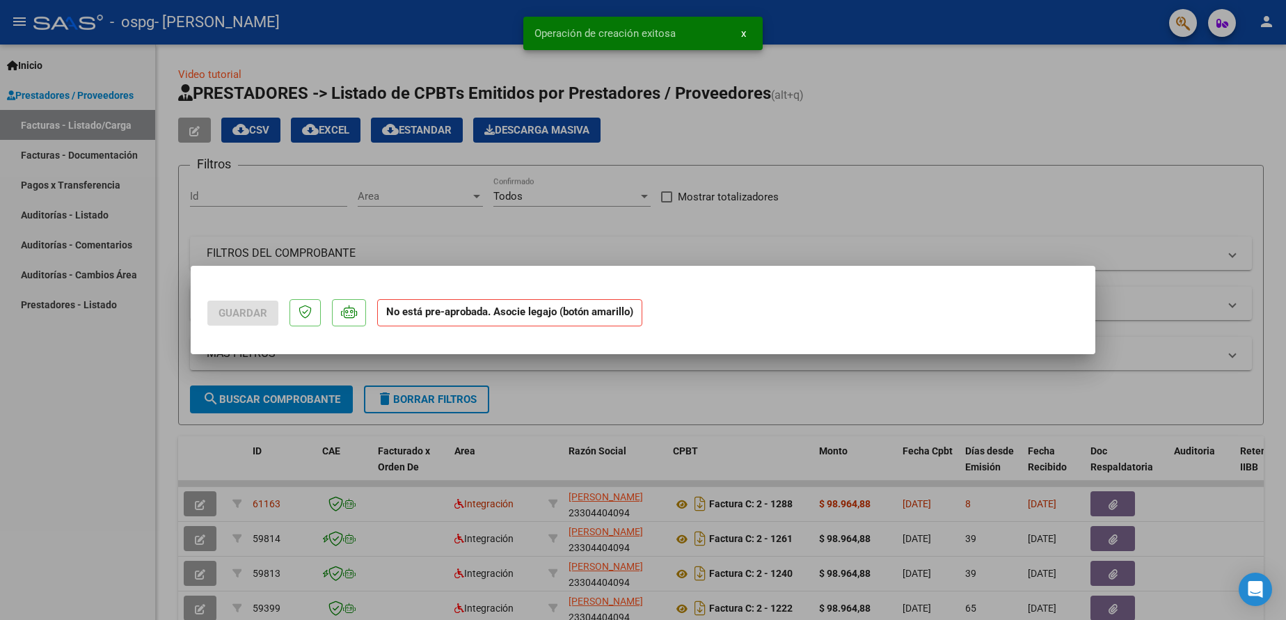
scroll to position [0, 0]
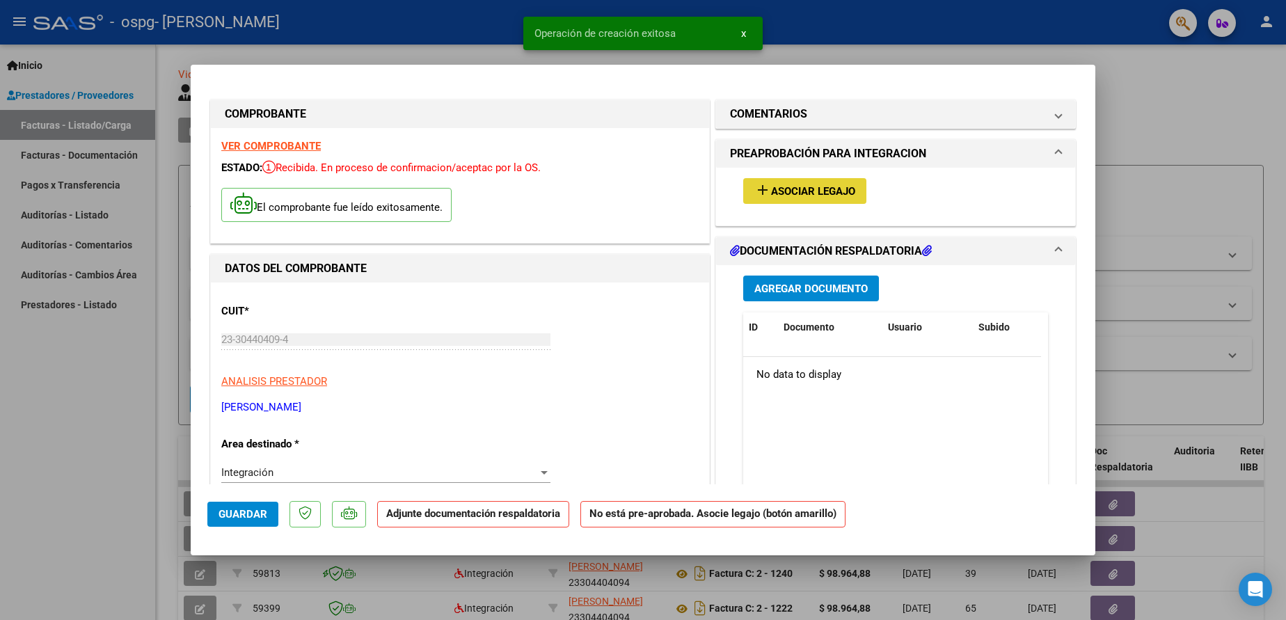
click at [794, 186] on span "Asociar Legajo" at bounding box center [813, 191] width 84 height 13
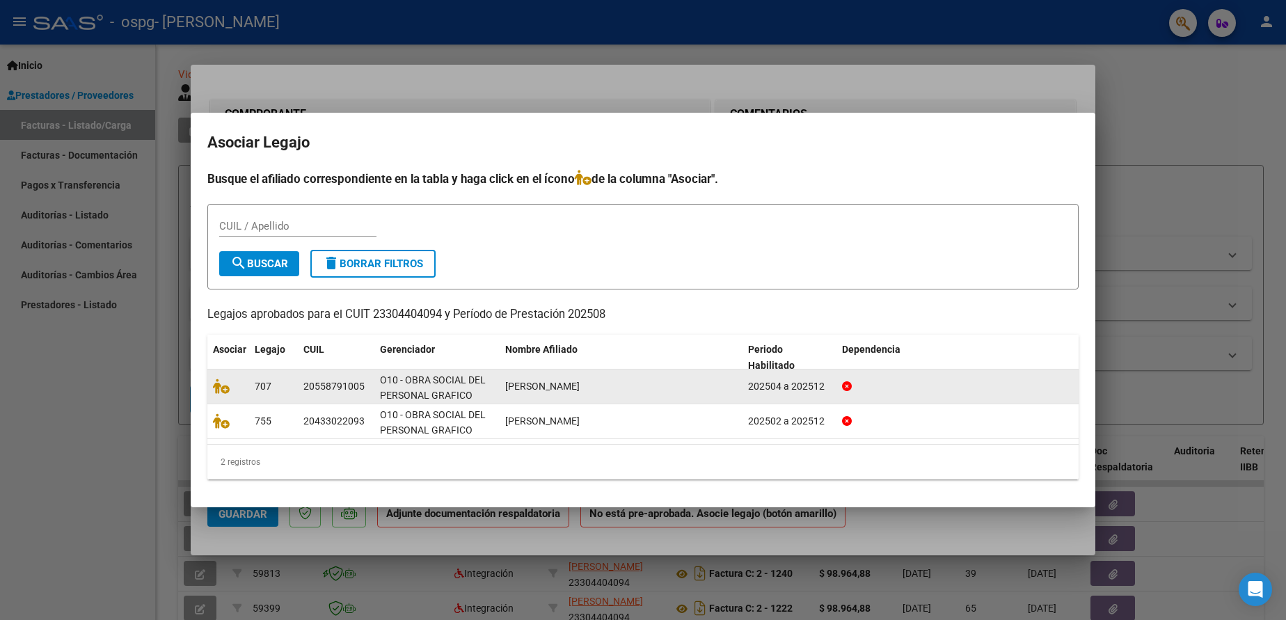
click at [246, 385] on datatable-body-cell at bounding box center [228, 387] width 42 height 34
click at [219, 391] on icon at bounding box center [221, 386] width 17 height 15
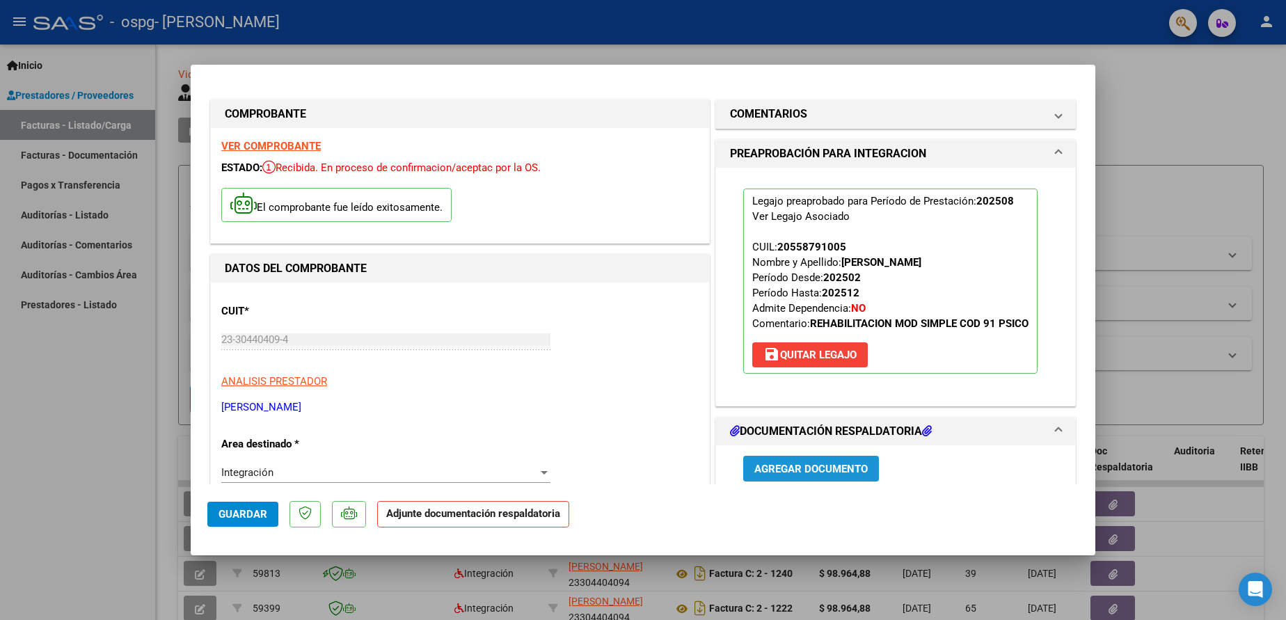
click at [829, 462] on span "Agregar Documento" at bounding box center [811, 468] width 113 height 13
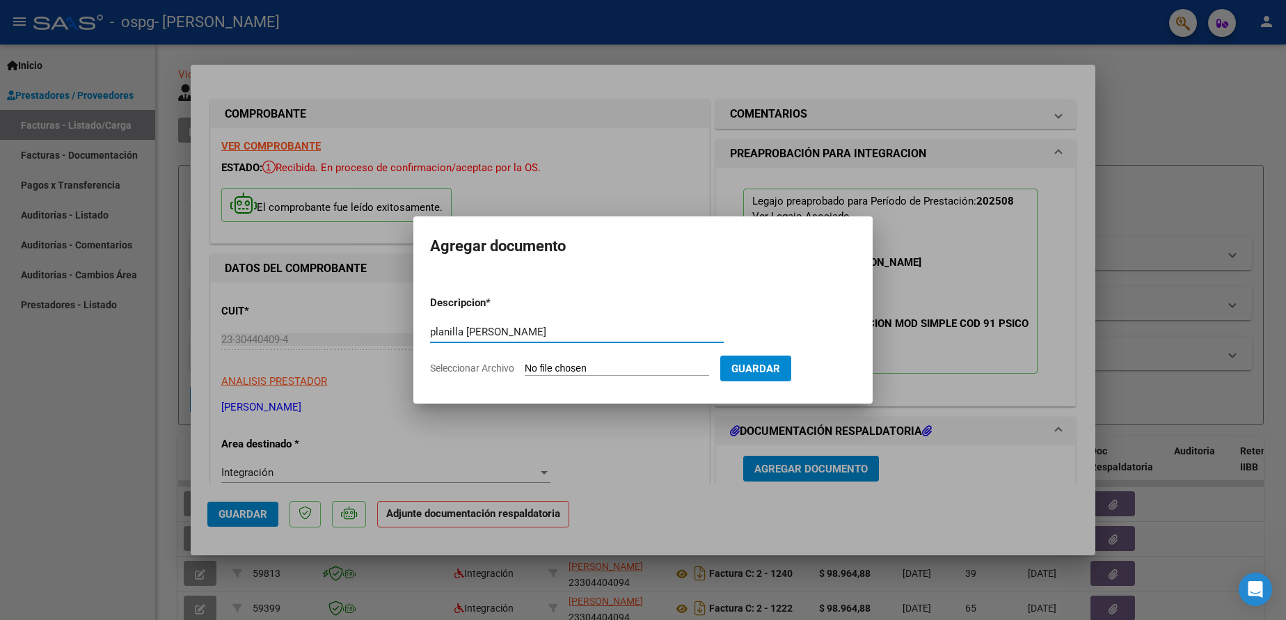
type input "planilla de asisctencia"
click at [581, 365] on input "Seleccionar Archivo" at bounding box center [617, 369] width 184 height 13
type input "C:\fakepath\Asistencia Scarlato Isaias.pdf"
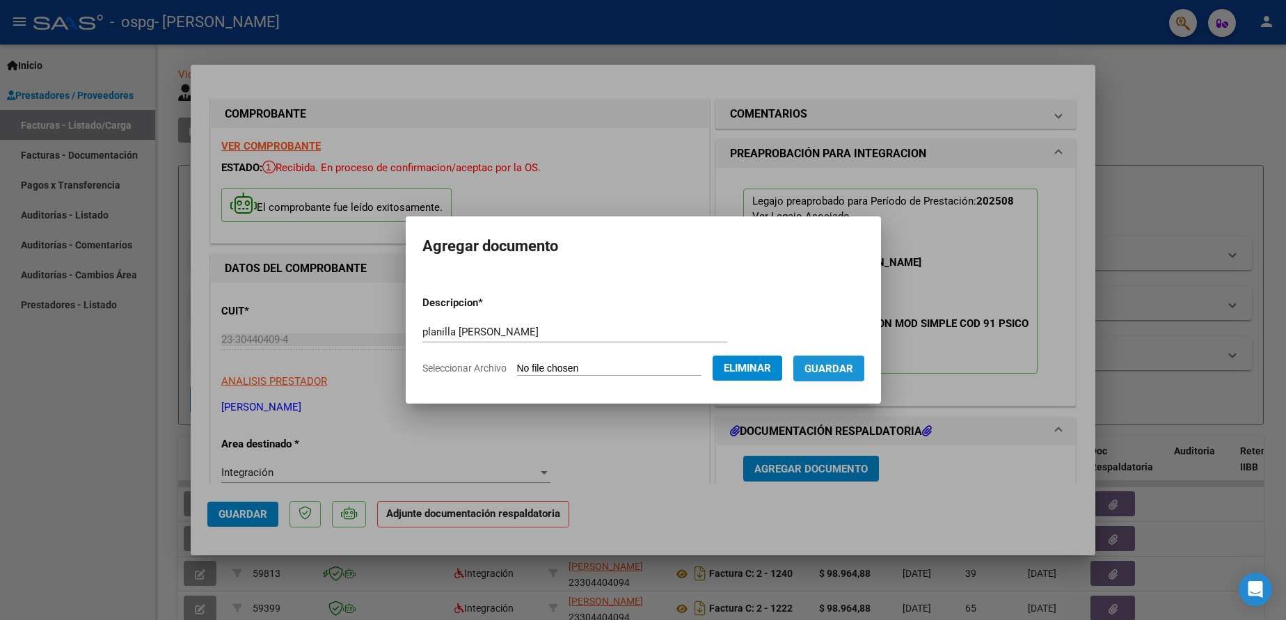
click at [853, 363] on span "Guardar" at bounding box center [829, 369] width 49 height 13
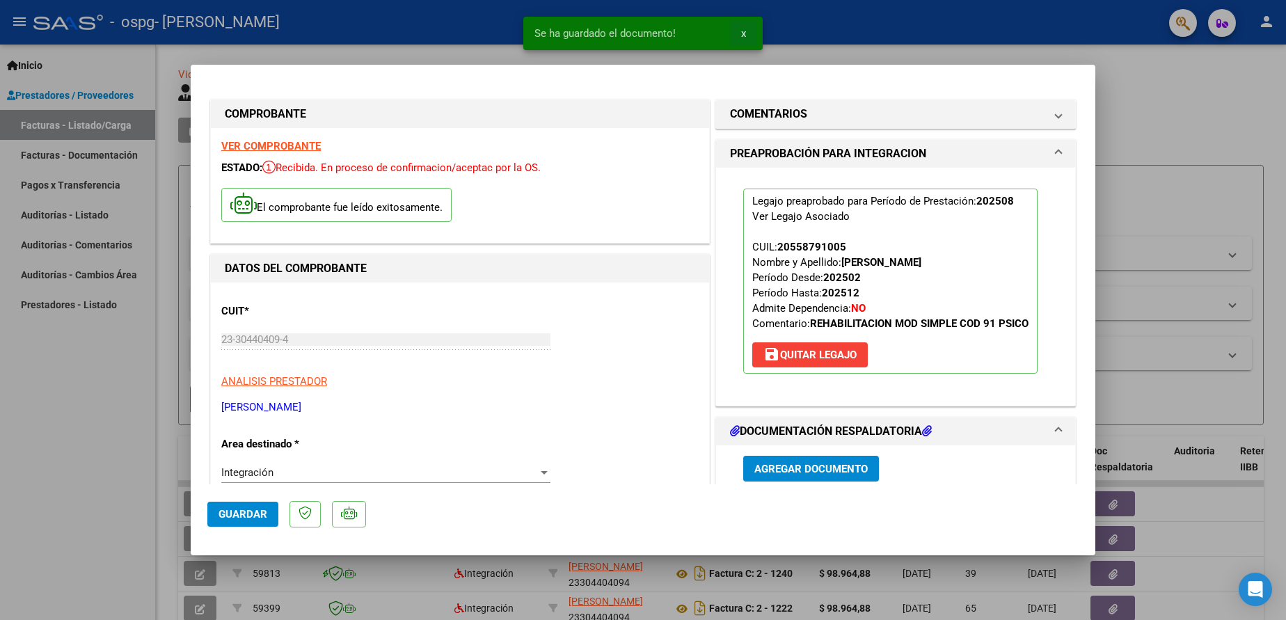
click at [744, 29] on span "x" at bounding box center [743, 33] width 5 height 13
click at [955, 47] on div at bounding box center [643, 310] width 1286 height 620
type input "$ 0,00"
